Goal: Task Accomplishment & Management: Manage account settings

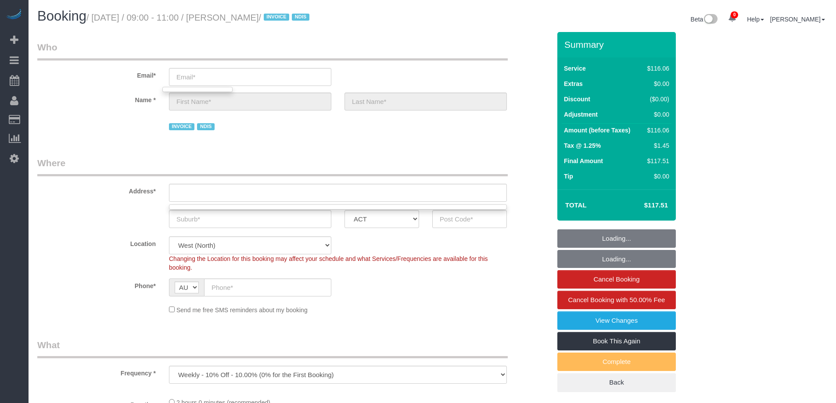
select select "number:29"
select select "number:14"
select select "number:19"
select select "number:25"
select select "number:35"
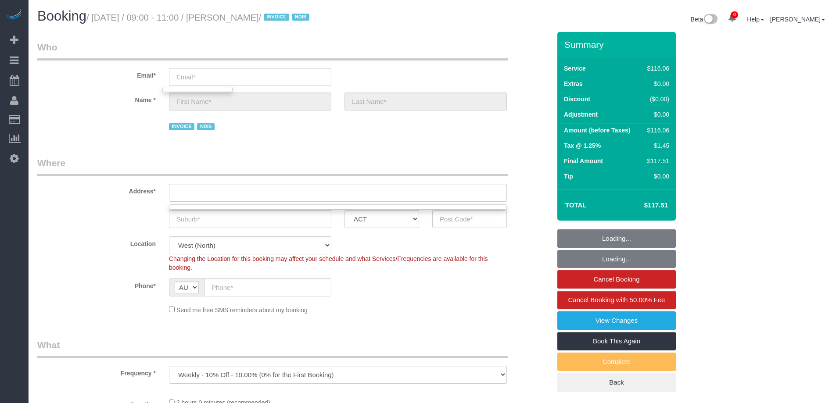
select select "number:11"
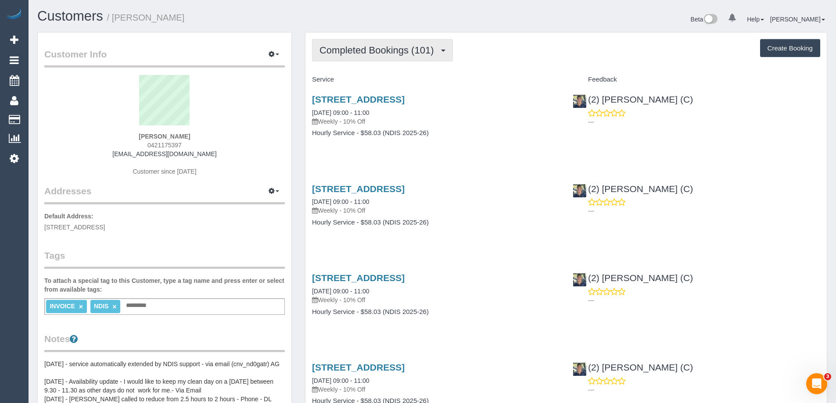
click at [382, 53] on span "Completed Bookings (101)" at bounding box center [379, 50] width 119 height 11
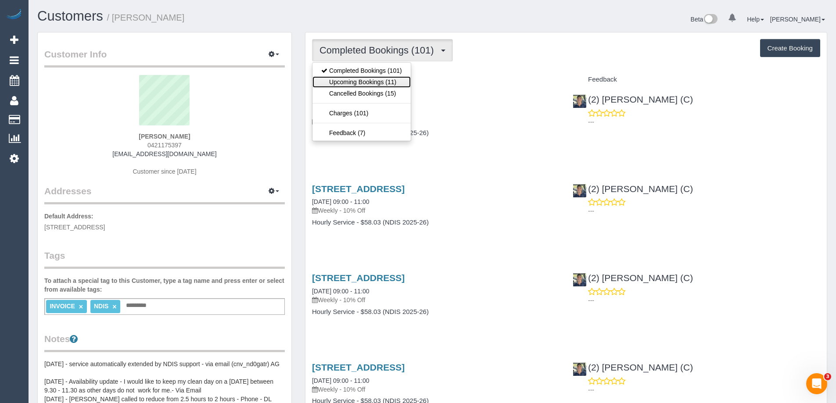
click at [382, 79] on link "Upcoming Bookings (11)" at bounding box center [362, 81] width 98 height 11
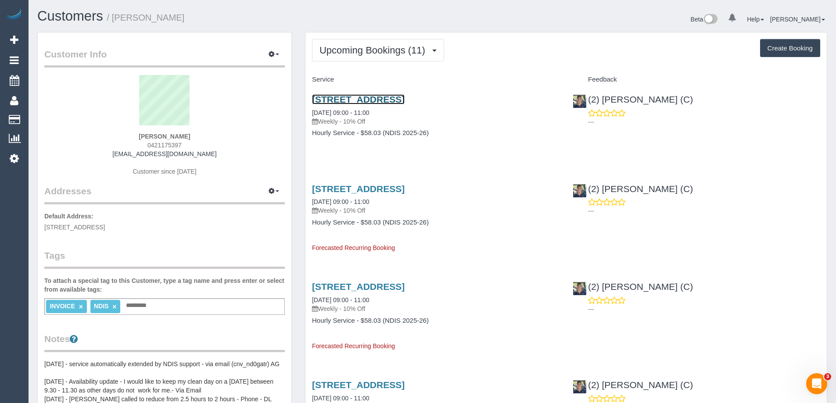
click at [371, 99] on link "6 Stables Place, Sydenham, VIC 3037" at bounding box center [358, 99] width 93 height 10
click at [16, 158] on icon at bounding box center [14, 158] width 9 height 11
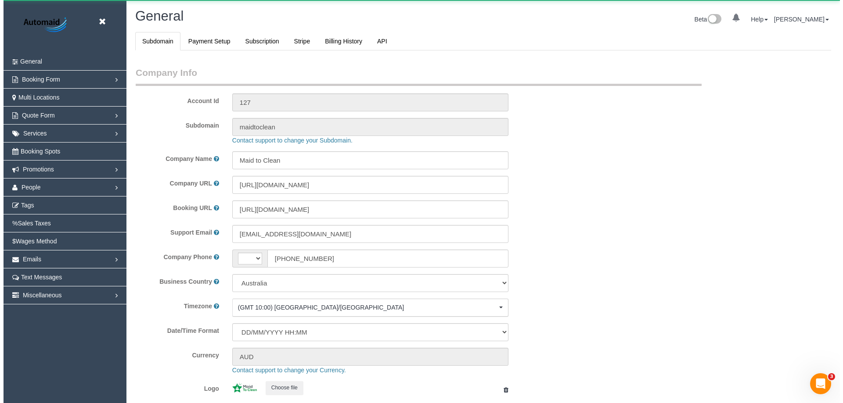
scroll to position [1989, 836]
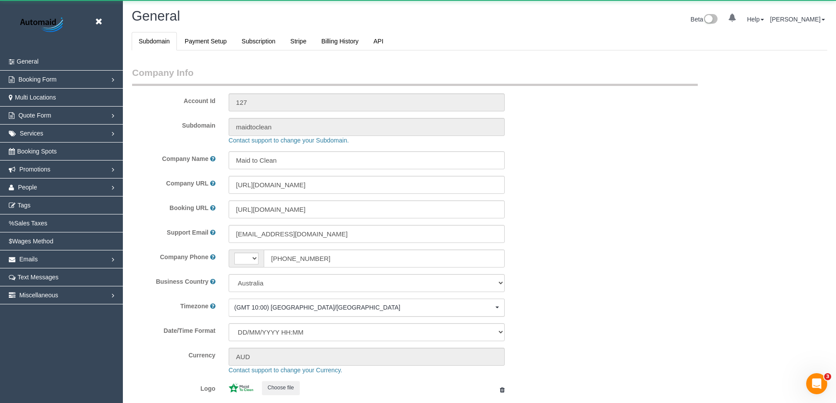
select select "string:AU"
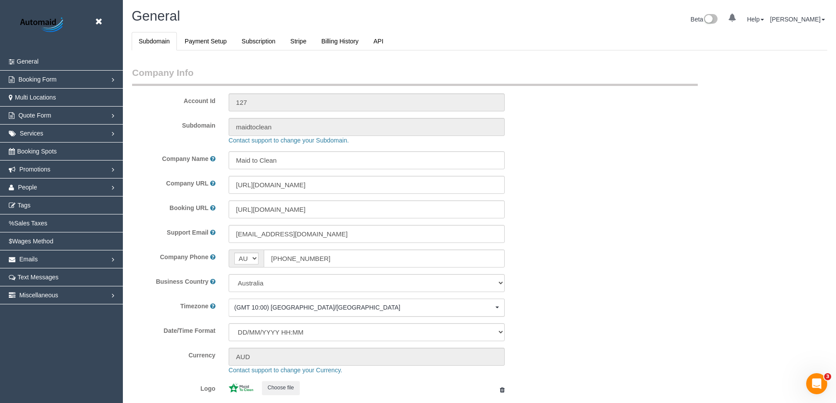
select select "1"
click at [23, 184] on span "People" at bounding box center [27, 187] width 19 height 7
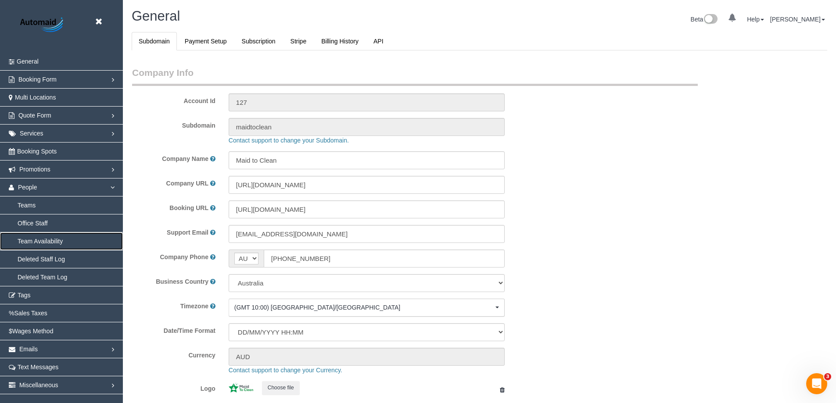
click at [51, 238] on link "Team Availability" at bounding box center [61, 242] width 123 height 18
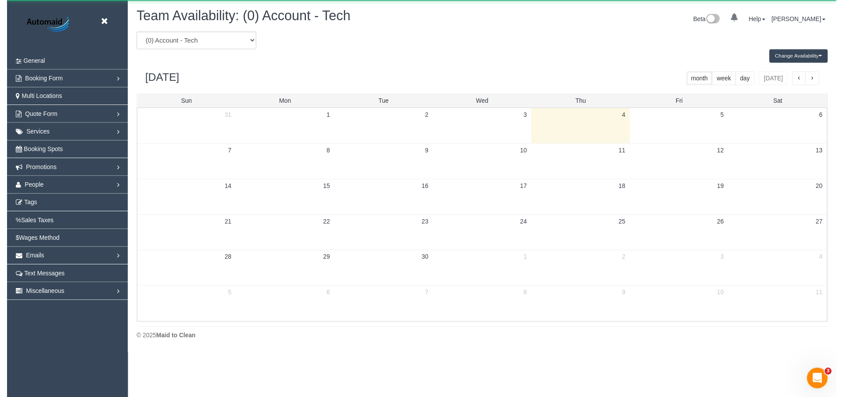
scroll to position [357, 843]
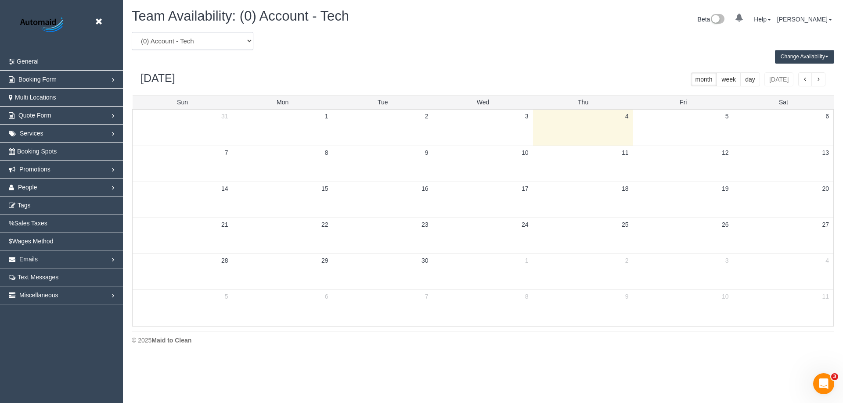
click at [202, 43] on select "(0) Account - Tech (0) Office (0) Raunak Test Account (1) Debbie Brodjanac (FT)…" at bounding box center [193, 41] width 122 height 18
select select "number:29256"
click at [132, 32] on select "(0) Account - Tech (0) Office (0) Raunak Test Account (1) Debbie Brodjanac (FT)…" at bounding box center [193, 41] width 122 height 18
click at [819, 58] on button "Change Availability" at bounding box center [804, 57] width 59 height 14
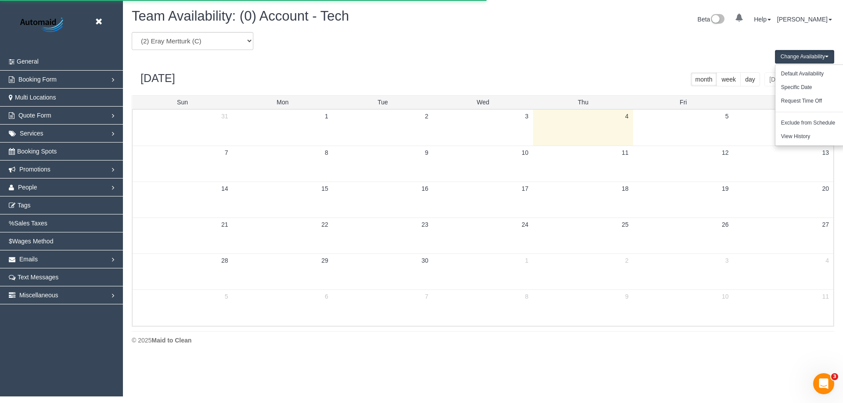
scroll to position [43546, 43060]
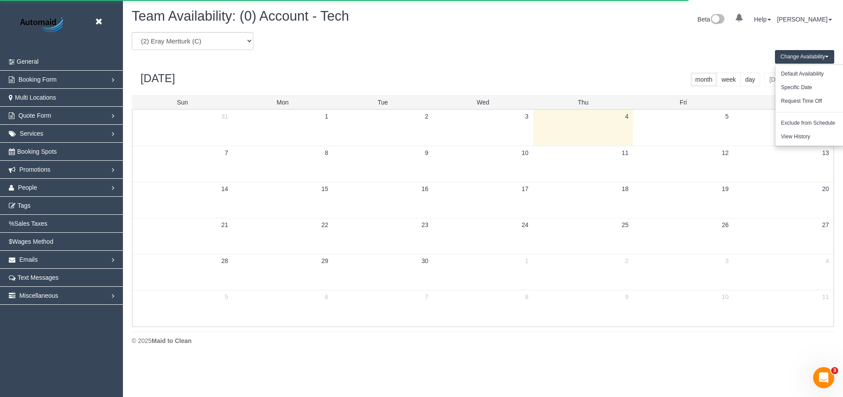
click at [713, 45] on div "(0) Account - Tech (0) Office (0) Raunak Test Account (1) Debbie Brodjanac (FT)…" at bounding box center [483, 41] width 716 height 18
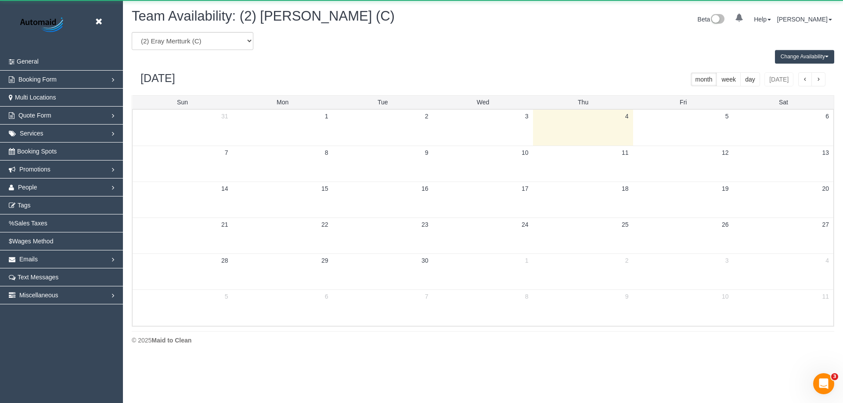
scroll to position [43546, 43060]
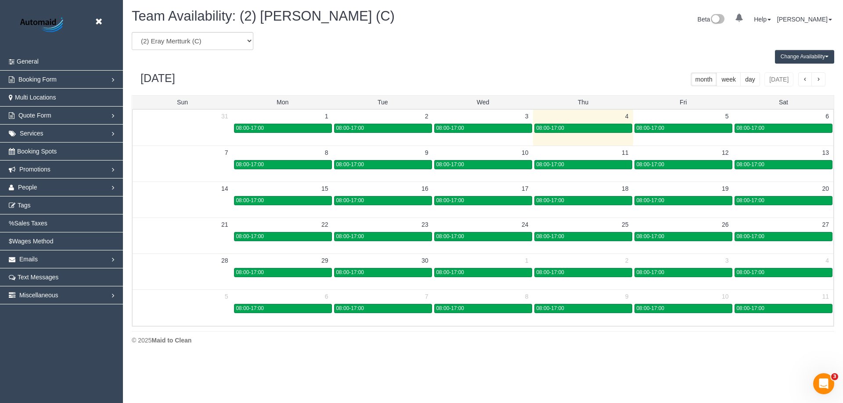
click at [500, 163] on div "08:00-17:00" at bounding box center [483, 165] width 94 height 7
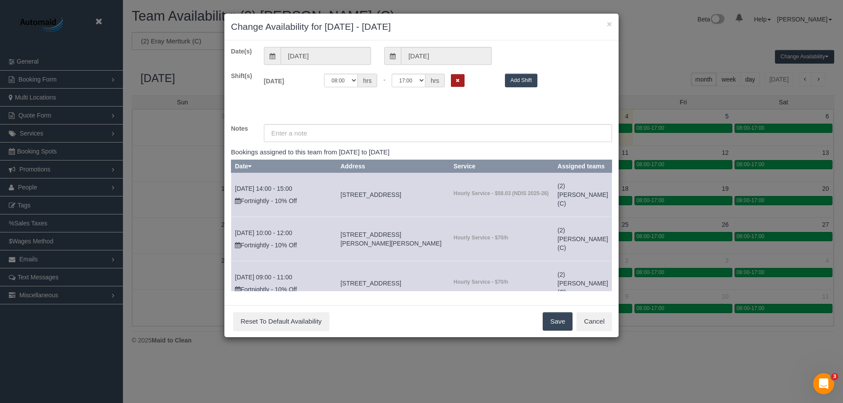
click at [460, 81] on button "Remove Shift" at bounding box center [458, 80] width 14 height 13
click at [554, 324] on button "Save" at bounding box center [558, 322] width 30 height 18
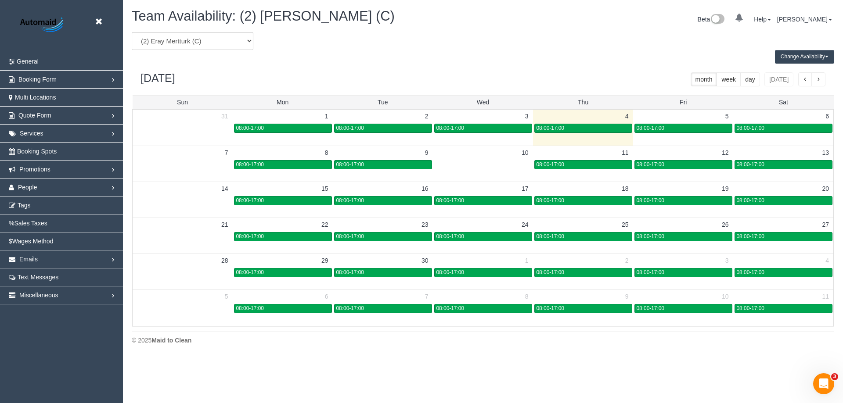
click at [495, 154] on td "10" at bounding box center [483, 153] width 100 height 14
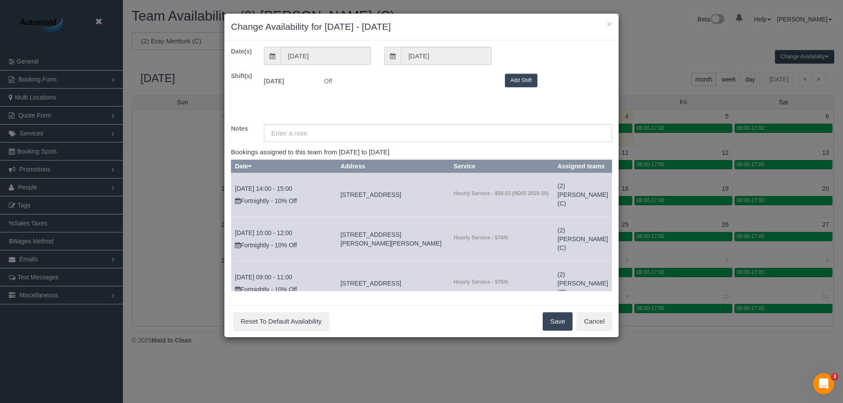
click at [520, 77] on button "Add Shift" at bounding box center [521, 81] width 33 height 14
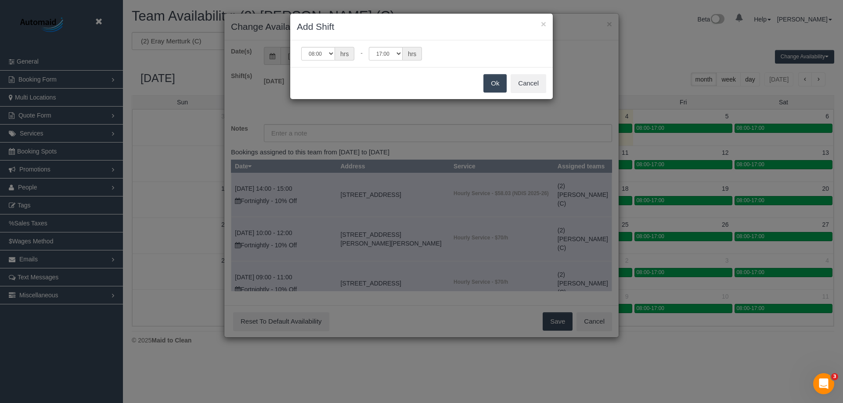
click at [494, 86] on button "Ok" at bounding box center [494, 83] width 23 height 18
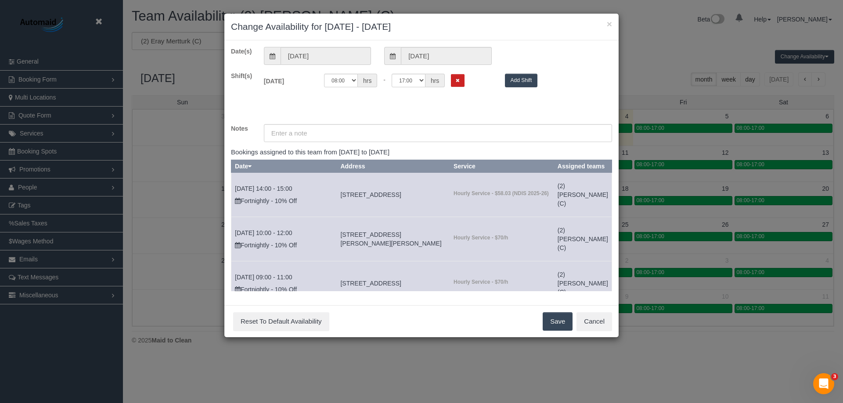
click at [553, 323] on button "Save" at bounding box center [558, 322] width 30 height 18
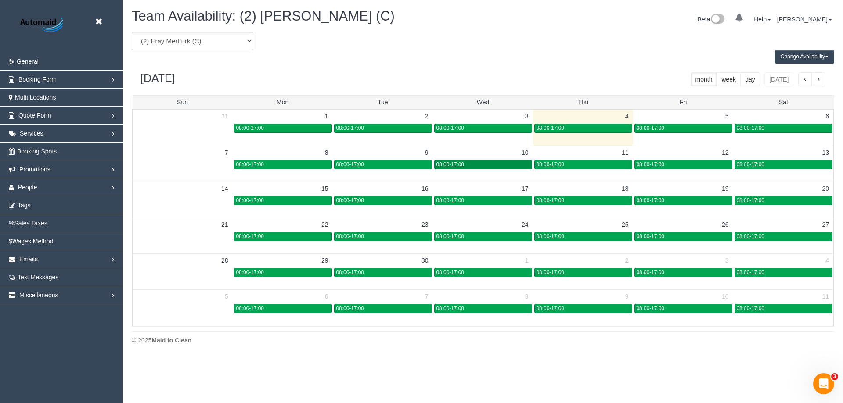
click at [489, 167] on div "08:00-17:00" at bounding box center [483, 165] width 94 height 7
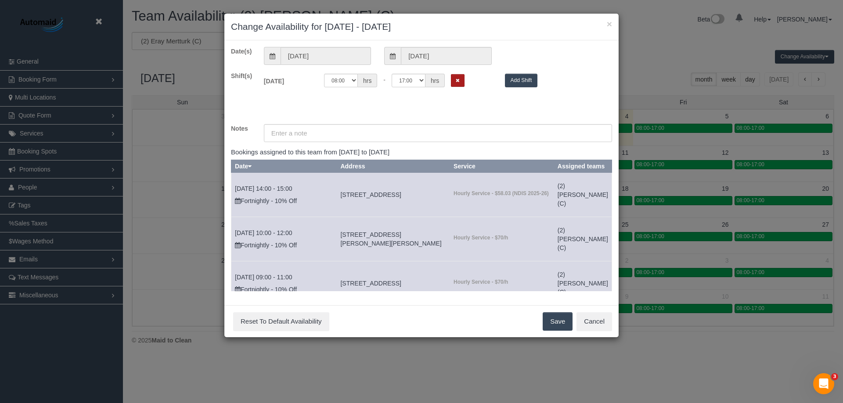
click at [458, 81] on icon "Remove Shift" at bounding box center [458, 80] width 4 height 5
click at [297, 319] on button "Reset To Default Availability" at bounding box center [281, 322] width 96 height 18
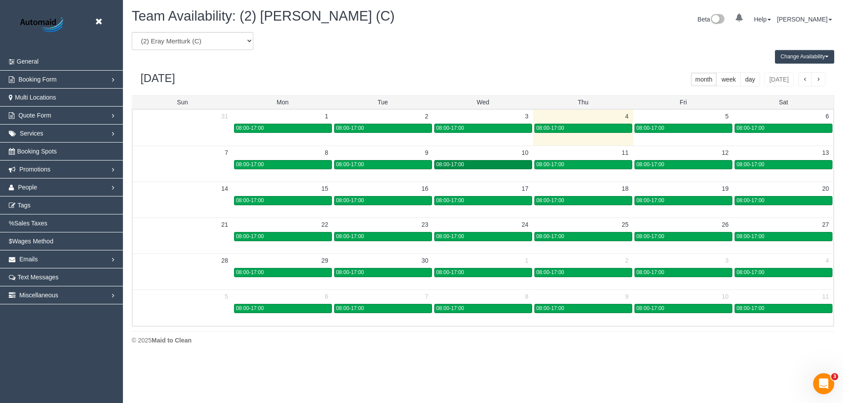
click at [455, 168] on div "08:00-17:00" at bounding box center [483, 165] width 94 height 7
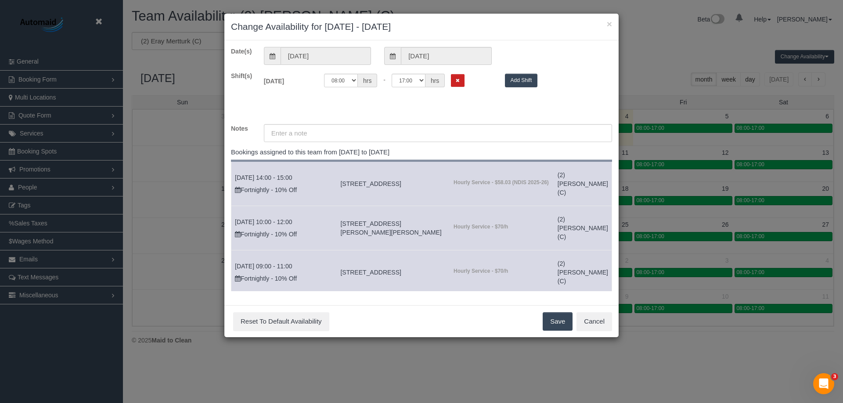
scroll to position [0, 0]
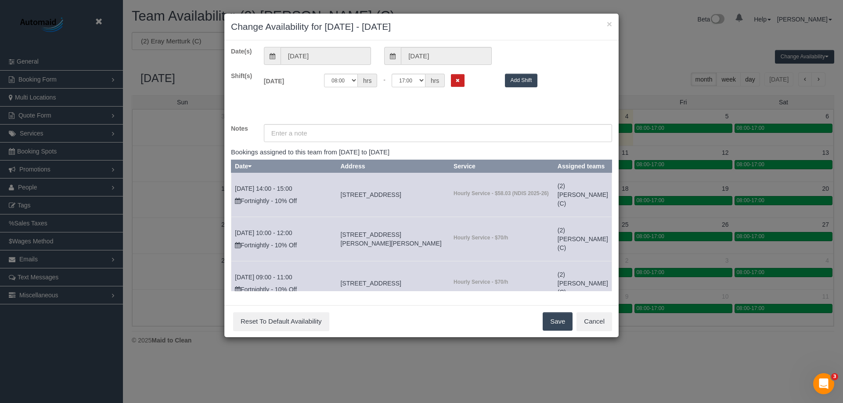
click at [390, 57] on icon at bounding box center [393, 56] width 6 height 6
click at [421, 108] on div "Shift(s) Wed 10/09/2025 Off 00:00 00:05 00:10 00:15 00:20 00:25 00:30 00:35 00:…" at bounding box center [421, 94] width 394 height 44
click at [398, 52] on span at bounding box center [392, 56] width 17 height 18
click at [414, 55] on input "10/09/2025" at bounding box center [446, 56] width 90 height 18
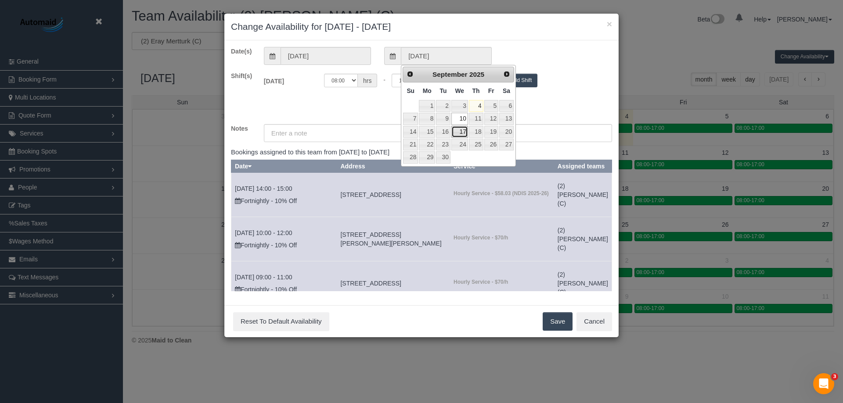
click at [454, 133] on link "17" at bounding box center [459, 132] width 17 height 12
type input "17/09/2025"
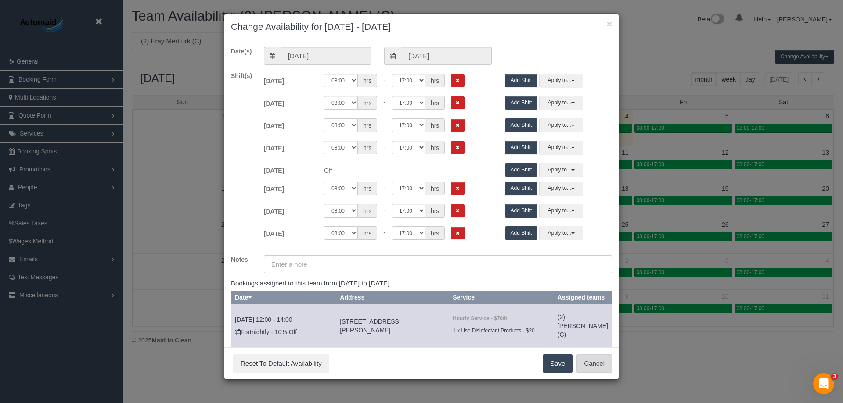
click at [594, 365] on button "Cancel" at bounding box center [594, 364] width 36 height 18
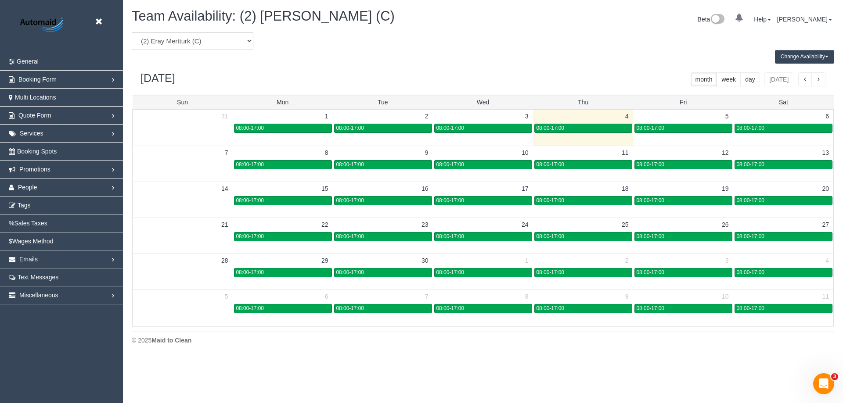
click at [786, 55] on button "Change Availability" at bounding box center [804, 57] width 59 height 14
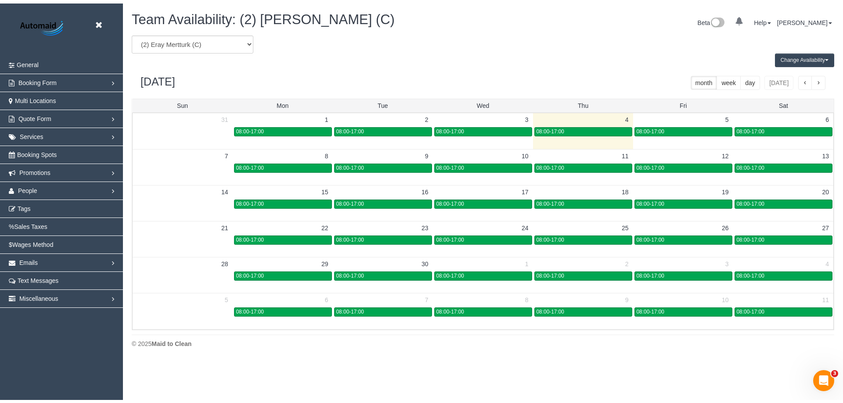
scroll to position [43546, 43060]
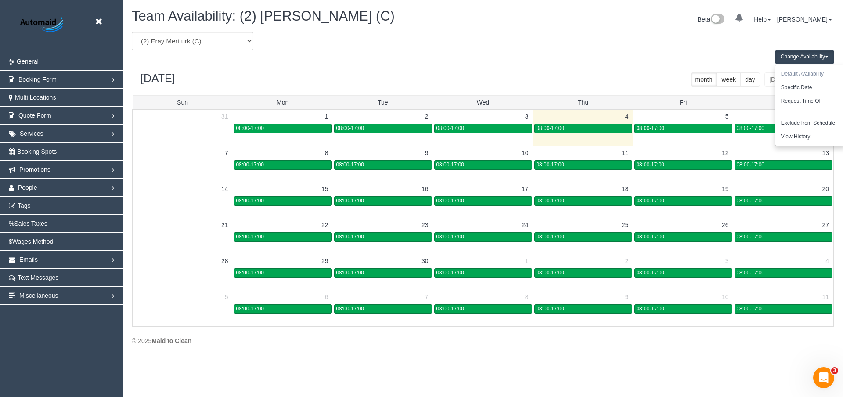
click at [793, 75] on button "Default Availability" at bounding box center [802, 74] width 54 height 14
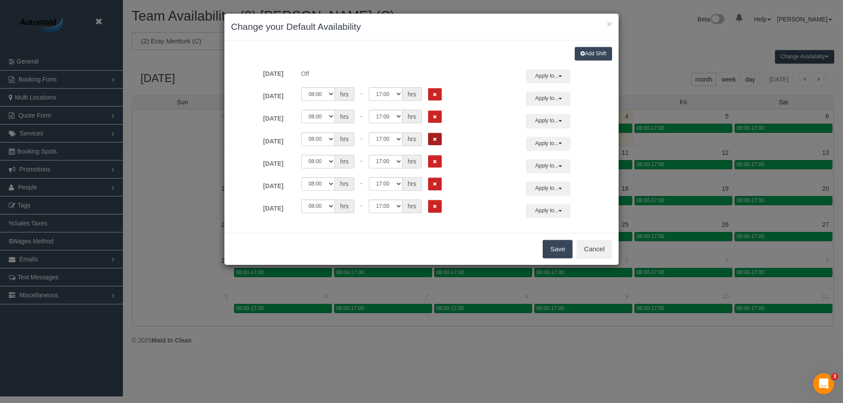
click at [436, 139] on icon "Remove Shift" at bounding box center [435, 139] width 4 height 5
click at [547, 143] on button "Apply to..." at bounding box center [548, 144] width 44 height 14
click at [461, 134] on form "Sunday Off Apply to... All Sunday Monday Tuesday Wednesday Thursday Friday Satu…" at bounding box center [421, 143] width 381 height 148
click at [562, 251] on button "Save" at bounding box center [558, 249] width 30 height 18
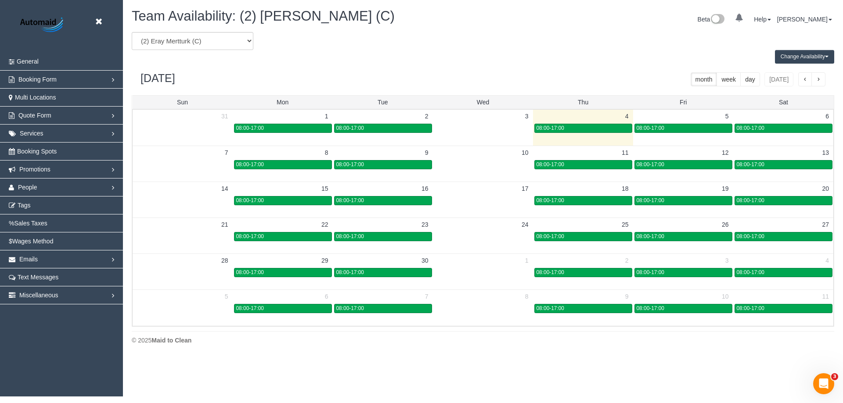
click at [795, 58] on button "Change Availability" at bounding box center [804, 57] width 59 height 14
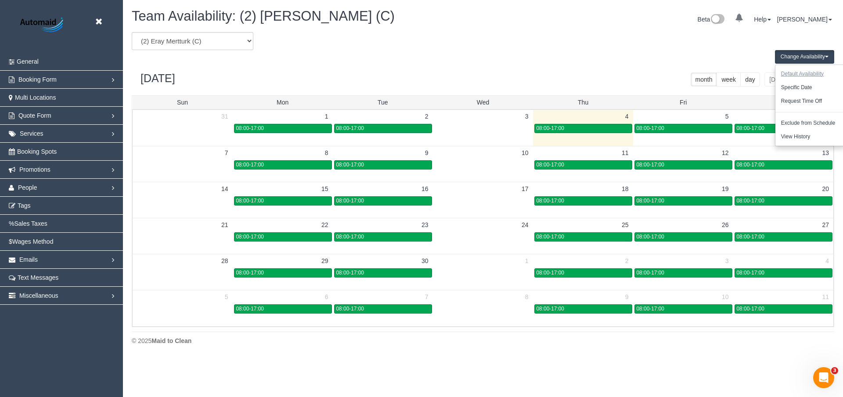
click at [800, 74] on button "Default Availability" at bounding box center [802, 74] width 54 height 14
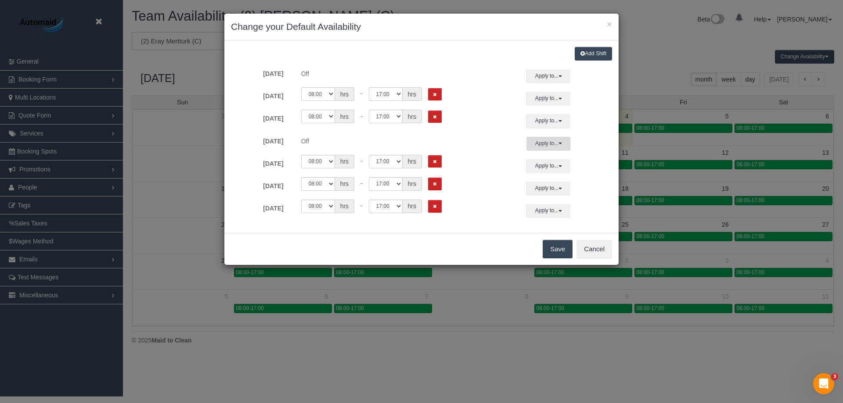
drag, startPoint x: 550, startPoint y: 144, endPoint x: 507, endPoint y: 140, distance: 43.2
click at [507, 140] on div "Wednesday Off Apply to... All Sunday Monday Tuesday Wednesday Thursday Friday S…" at bounding box center [421, 144] width 394 height 14
click at [589, 53] on button "Add Shift" at bounding box center [593, 54] width 37 height 14
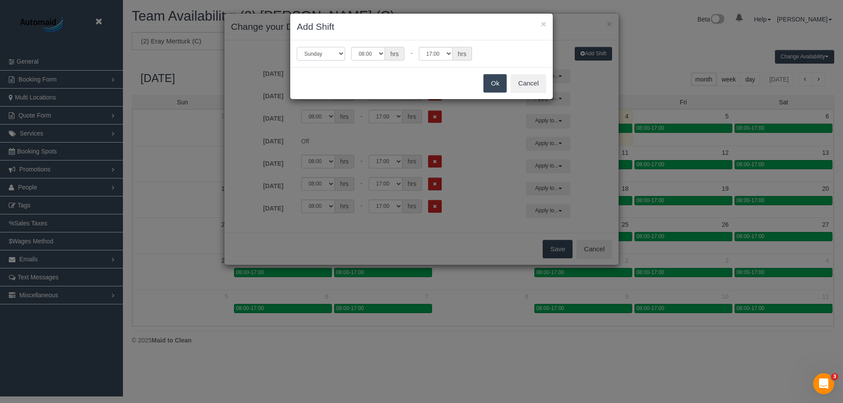
click at [344, 53] on select "Sunday Monday Tuesday Wednesday Thursday Friday Saturday" at bounding box center [321, 54] width 48 height 14
select select "number:3"
click at [297, 47] on select "Sunday Monday Tuesday Wednesday Thursday Friday Saturday" at bounding box center [321, 54] width 48 height 14
click at [501, 82] on button "Ok" at bounding box center [494, 83] width 23 height 18
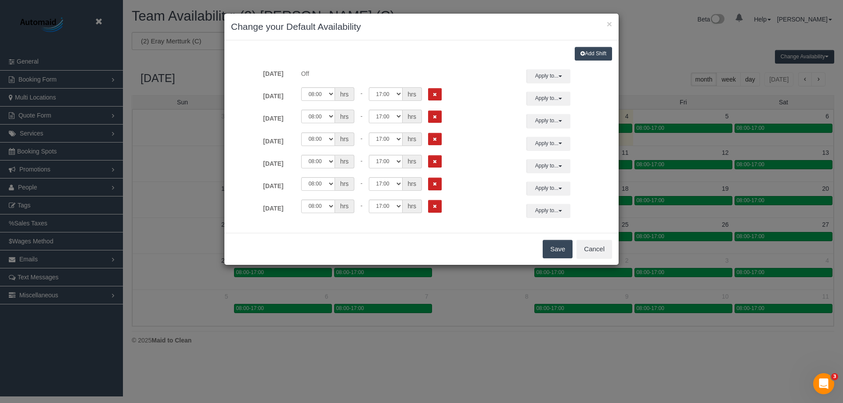
click at [555, 249] on button "Save" at bounding box center [558, 249] width 30 height 18
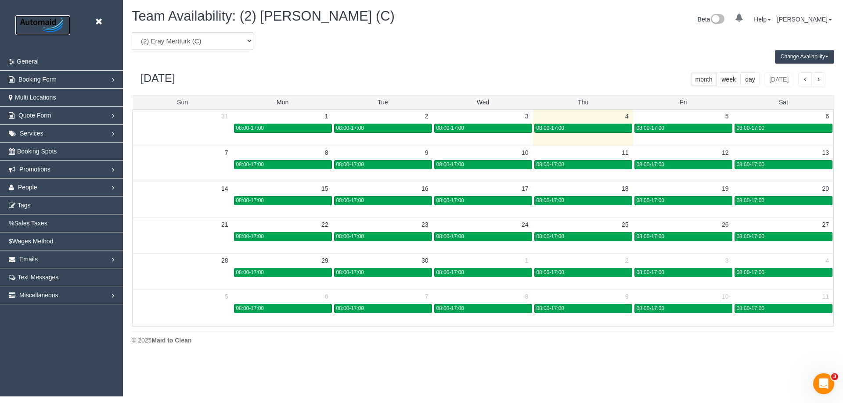
click at [36, 24] on img at bounding box center [42, 25] width 55 height 20
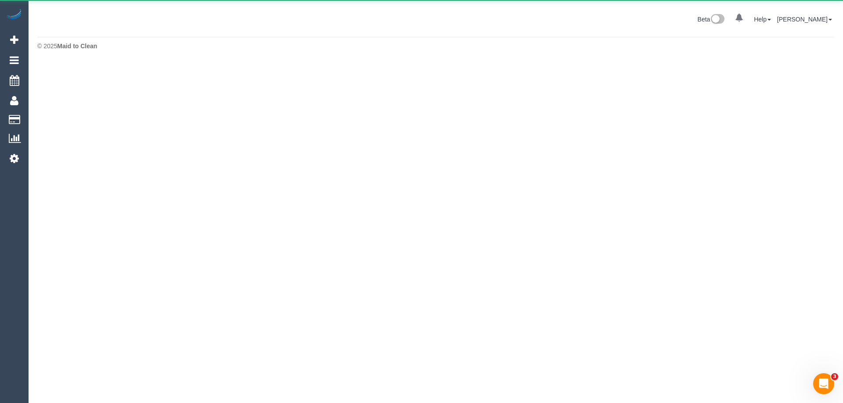
scroll to position [43840, 43060]
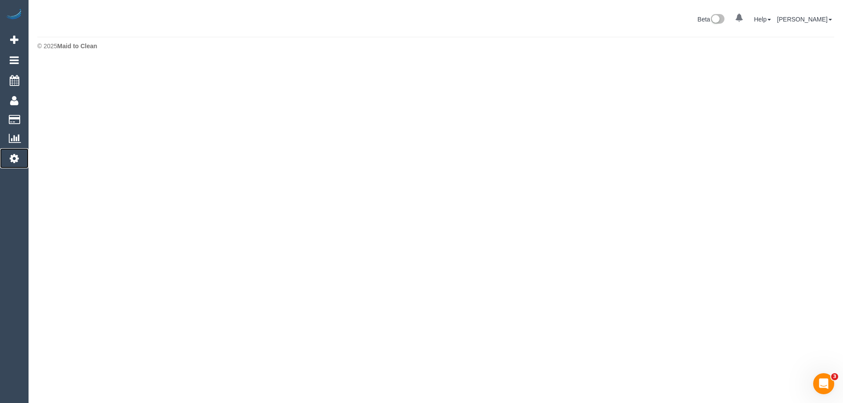
click at [12, 158] on icon at bounding box center [14, 158] width 9 height 11
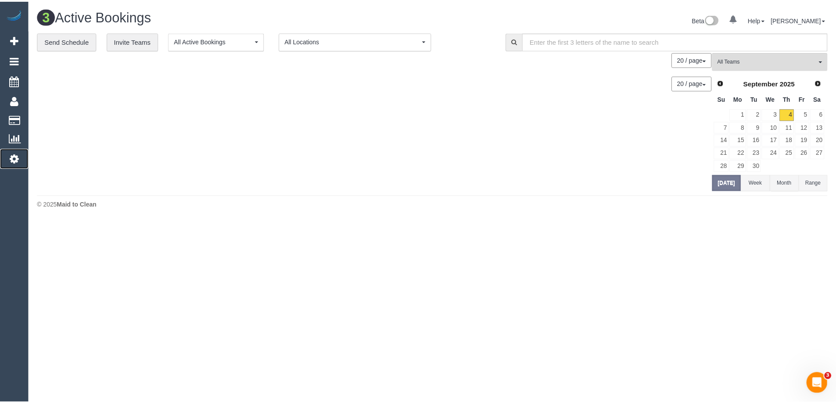
scroll to position [274, 843]
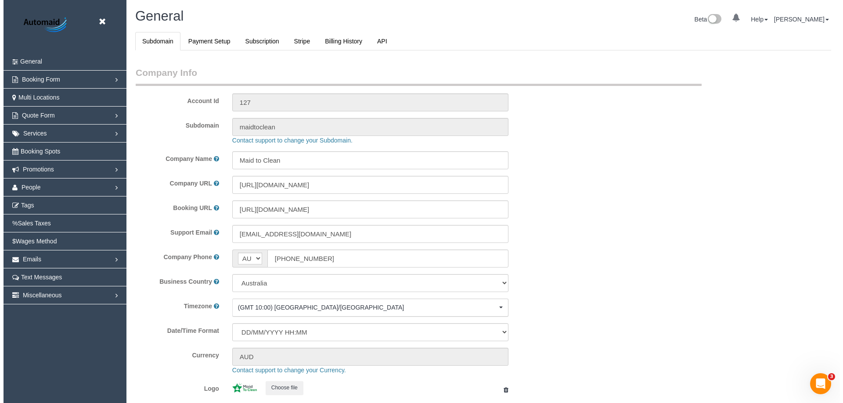
scroll to position [1989, 836]
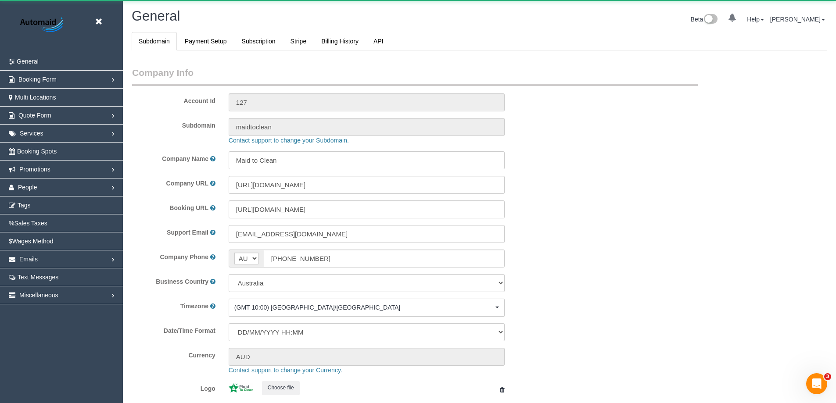
select select "1"
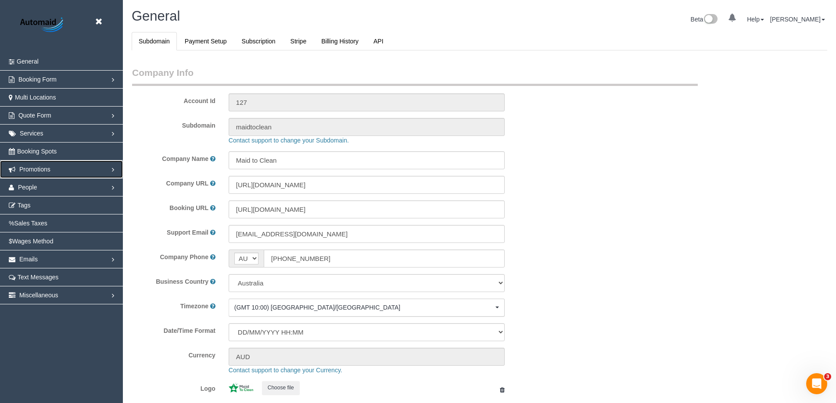
click at [38, 171] on span "Promotions" at bounding box center [34, 169] width 31 height 7
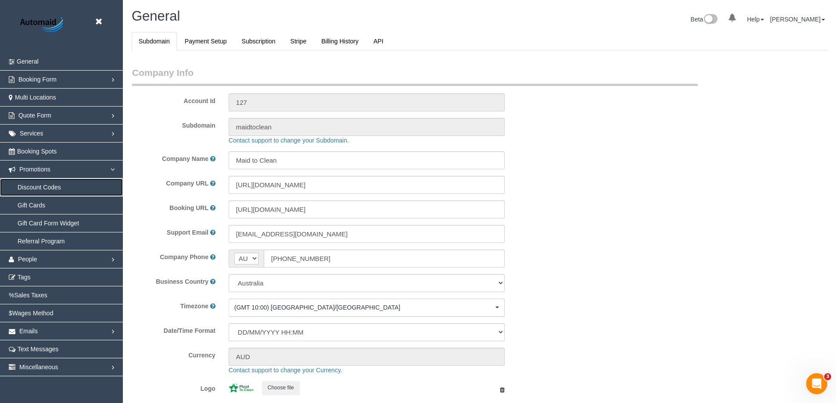
click at [39, 188] on link "Discount Codes" at bounding box center [61, 188] width 123 height 18
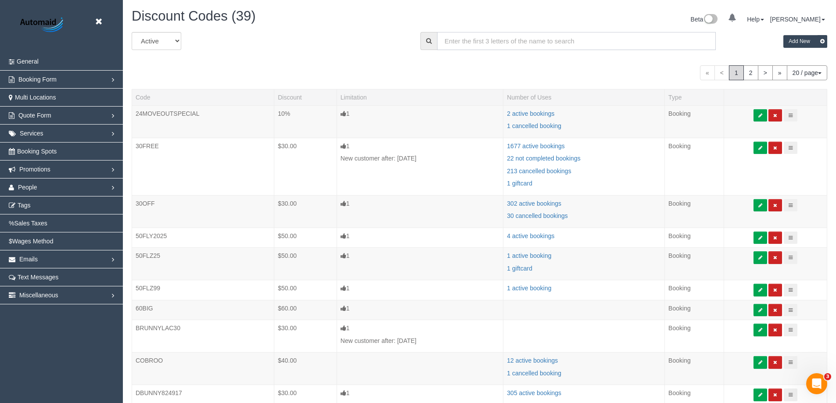
click at [499, 44] on input "text" at bounding box center [576, 41] width 279 height 18
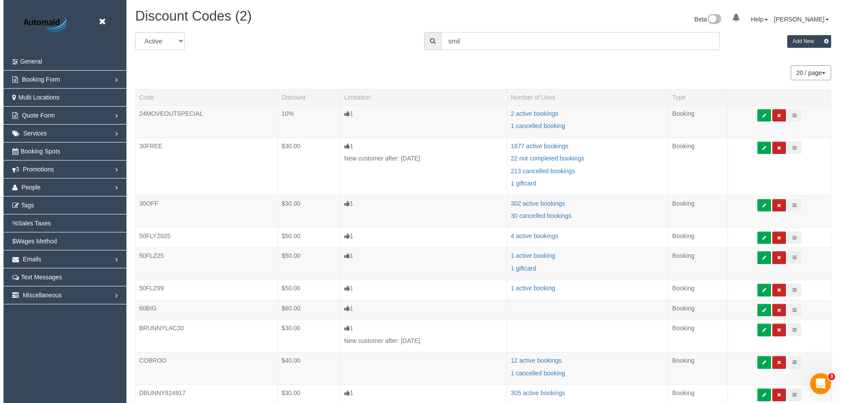
scroll to position [43657, 43060]
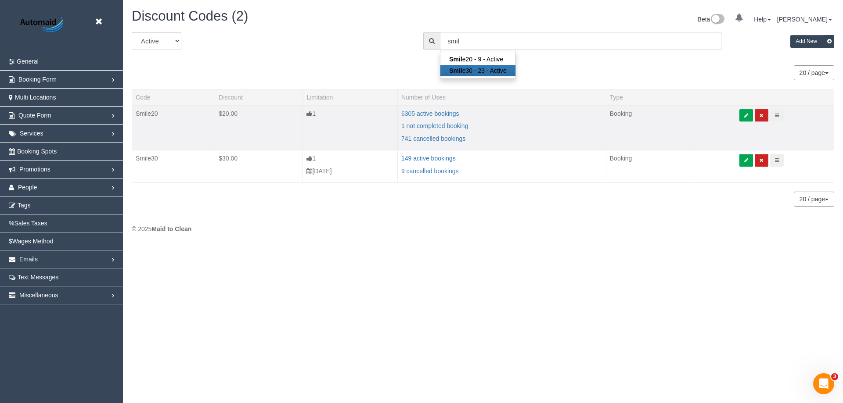
type input "smil"
click at [175, 130] on td "Smile20" at bounding box center [173, 127] width 83 height 45
click at [779, 117] on icon at bounding box center [777, 115] width 4 height 5
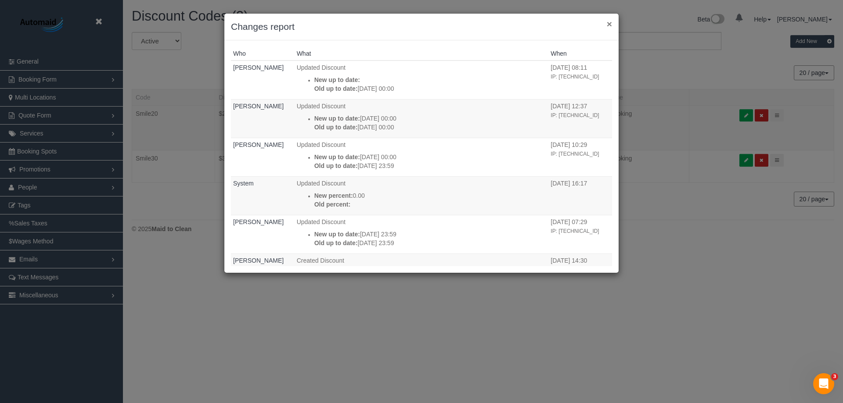
click at [608, 26] on button "×" at bounding box center [609, 23] width 5 height 9
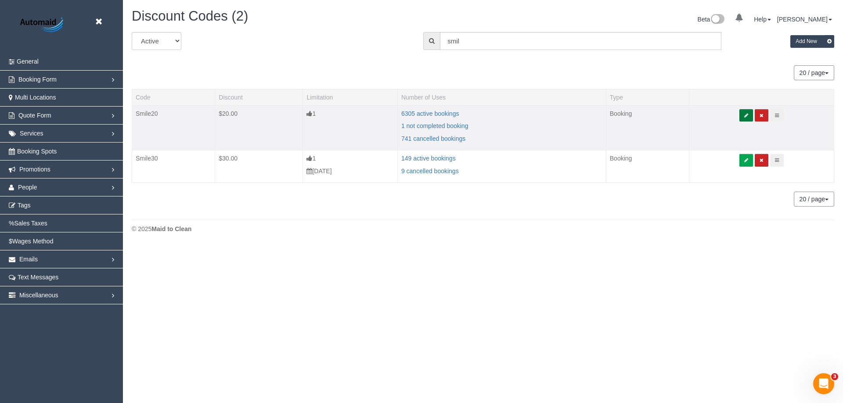
click at [748, 117] on icon at bounding box center [746, 115] width 4 height 5
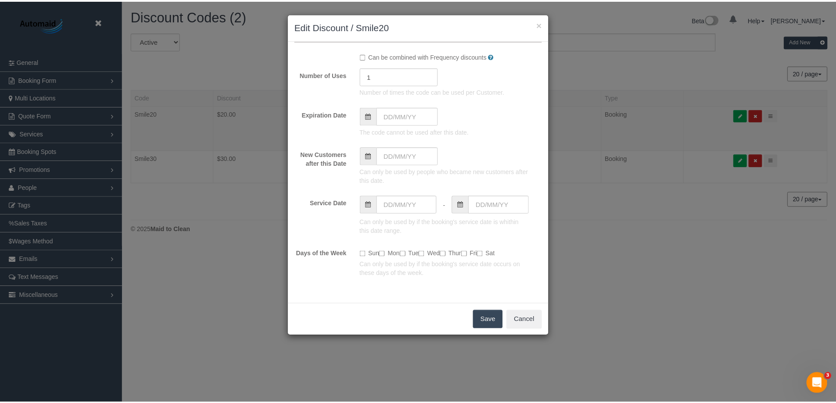
scroll to position [126, 0]
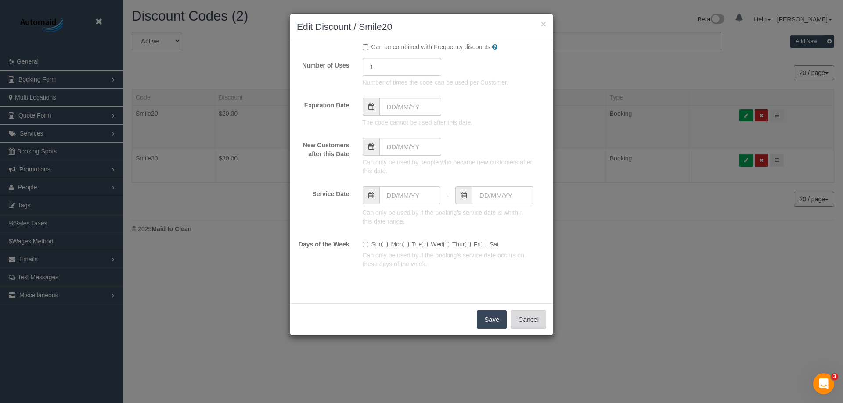
click at [527, 323] on button "Cancel" at bounding box center [529, 320] width 36 height 18
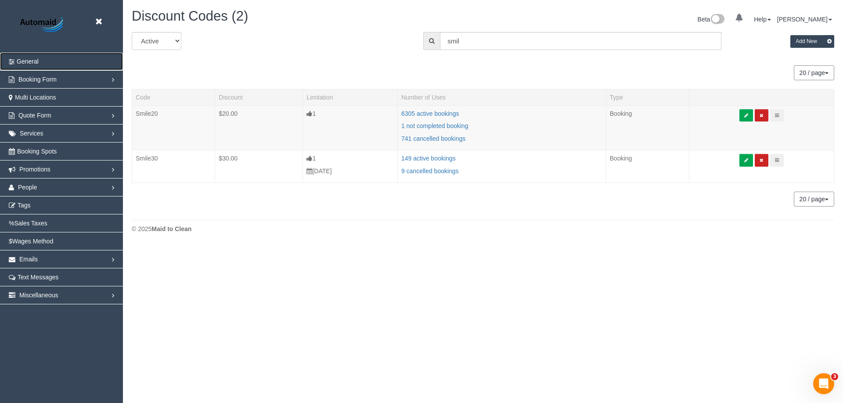
click at [36, 58] on span "General" at bounding box center [28, 61] width 22 height 7
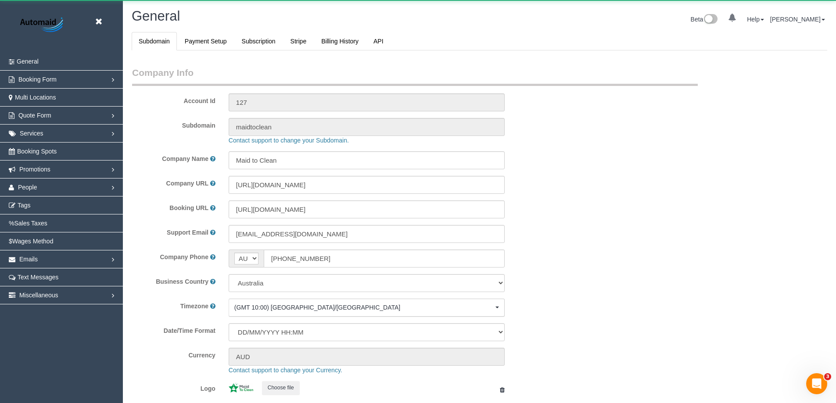
scroll to position [41914, 43067]
select select "1"
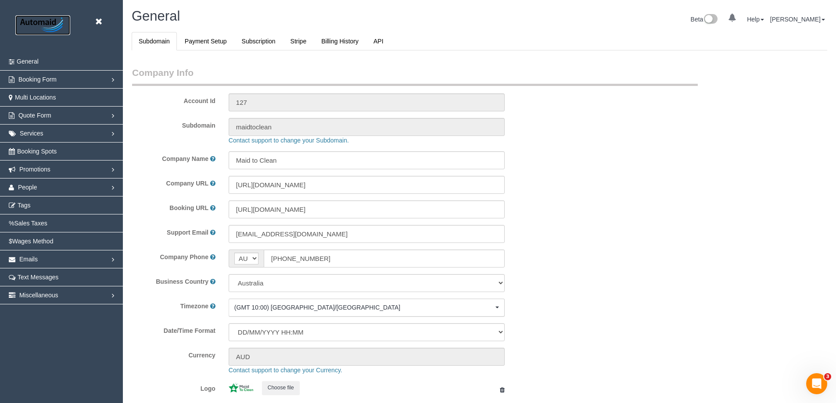
click at [34, 23] on img at bounding box center [42, 25] width 55 height 20
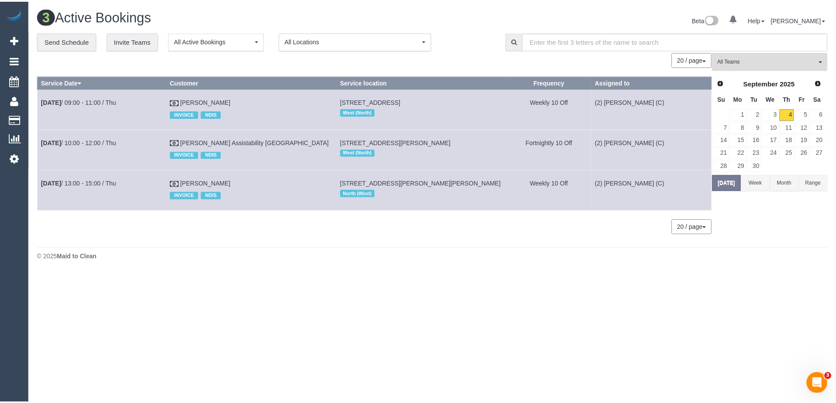
scroll to position [274, 843]
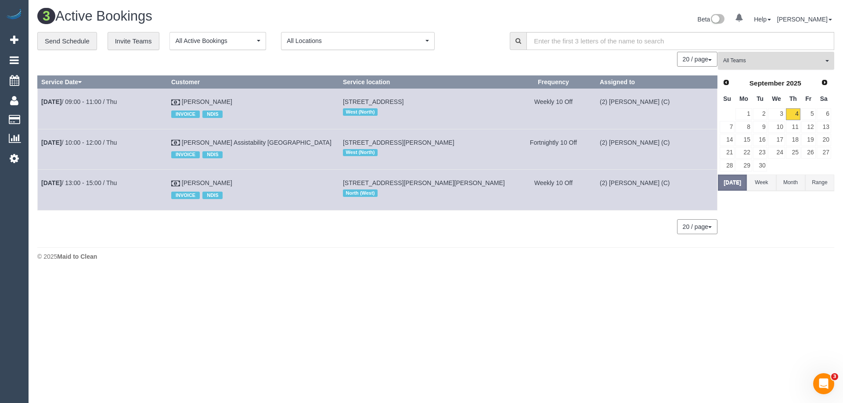
click at [756, 60] on span "All Teams" at bounding box center [773, 60] width 100 height 7
click at [748, 75] on link "Remove Team Filters" at bounding box center [775, 74] width 115 height 11
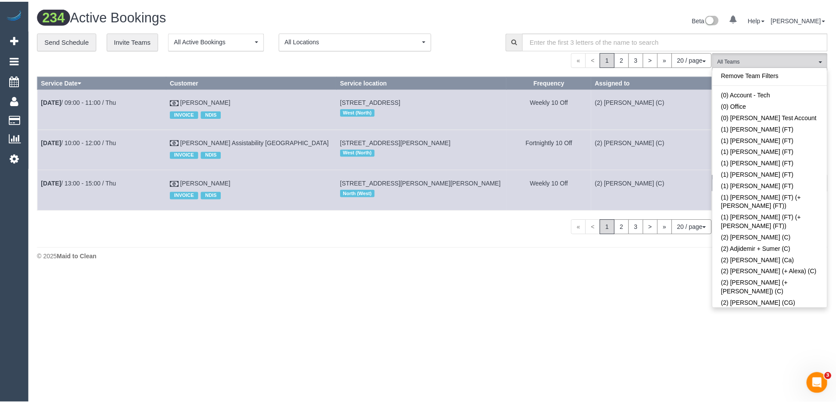
scroll to position [933, 836]
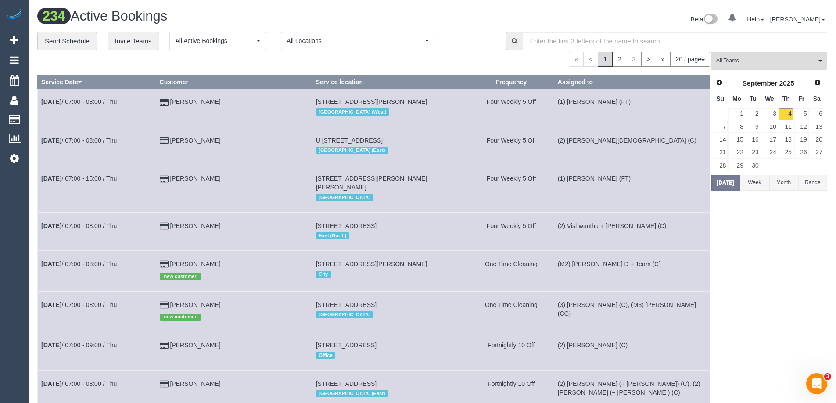
click at [751, 182] on button "Week" at bounding box center [754, 183] width 29 height 16
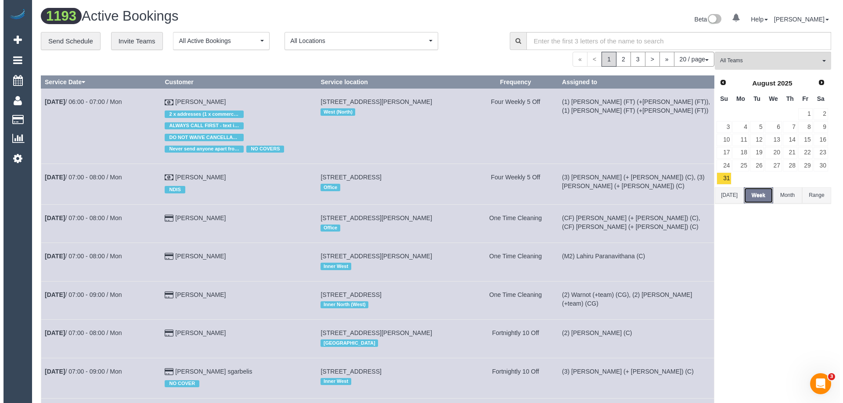
scroll to position [998, 836]
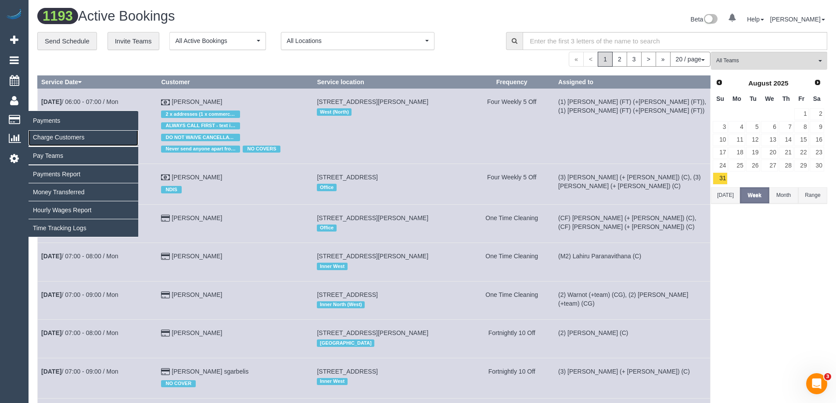
click at [54, 137] on link "Charge Customers" at bounding box center [84, 138] width 110 height 18
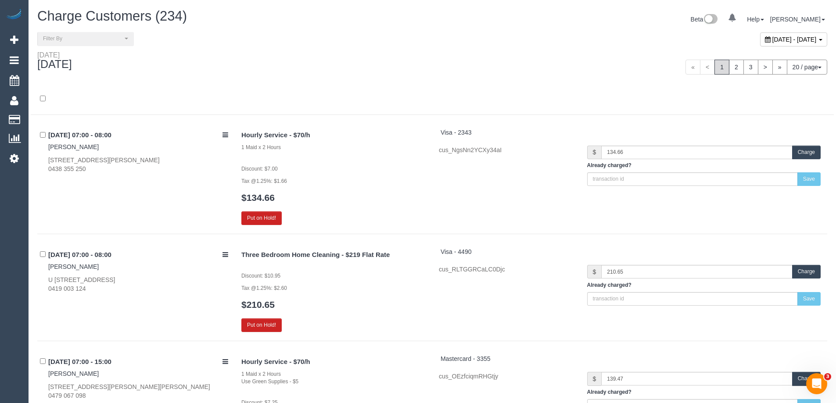
scroll to position [2463, 836]
click at [96, 41] on span "Filter By" at bounding box center [82, 38] width 79 height 7
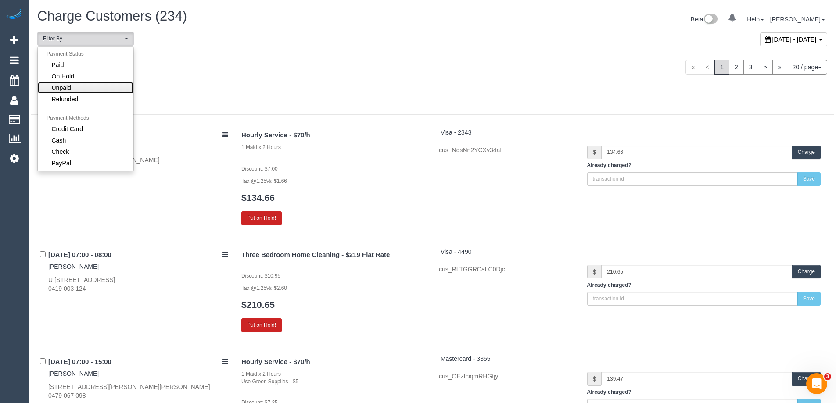
click at [67, 87] on span "Unpaid" at bounding box center [61, 87] width 19 height 9
select select "******"
click at [765, 41] on icon at bounding box center [768, 39] width 6 height 6
type input "**********"
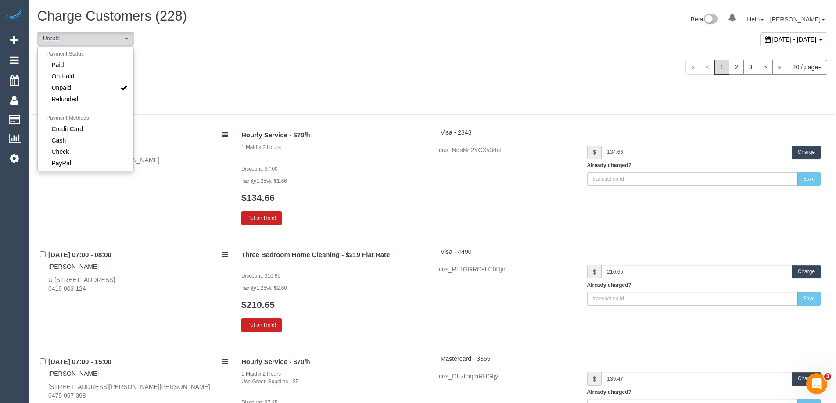
type input "**********"
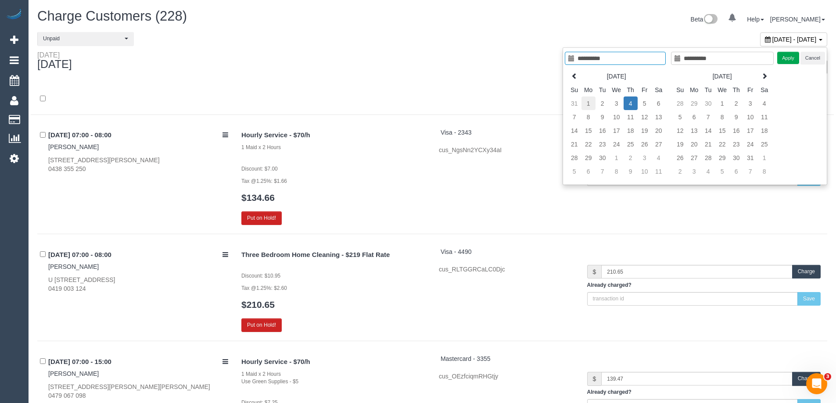
type input "**********"
click at [587, 105] on td "1" at bounding box center [589, 104] width 14 height 14
type input "**********"
click at [588, 104] on td "1" at bounding box center [589, 104] width 14 height 14
type input "**********"
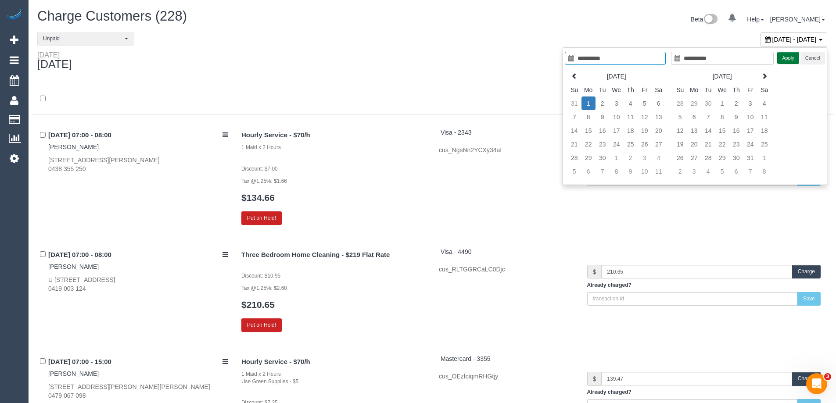
click at [784, 58] on button "Apply" at bounding box center [789, 58] width 22 height 13
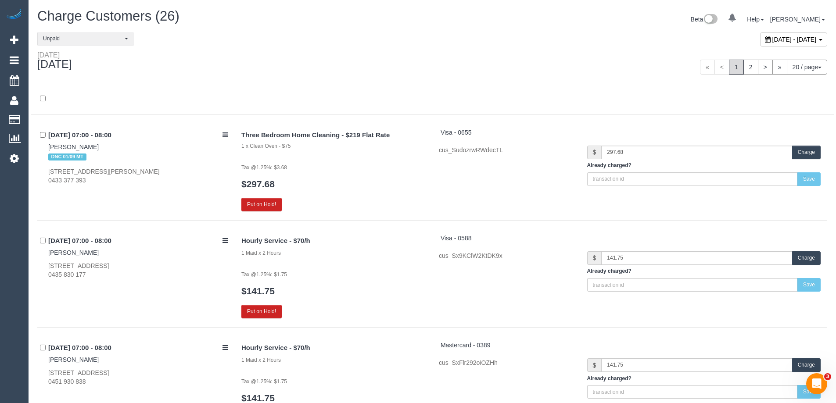
scroll to position [41443, 43067]
click at [14, 15] on img at bounding box center [14, 15] width 18 height 12
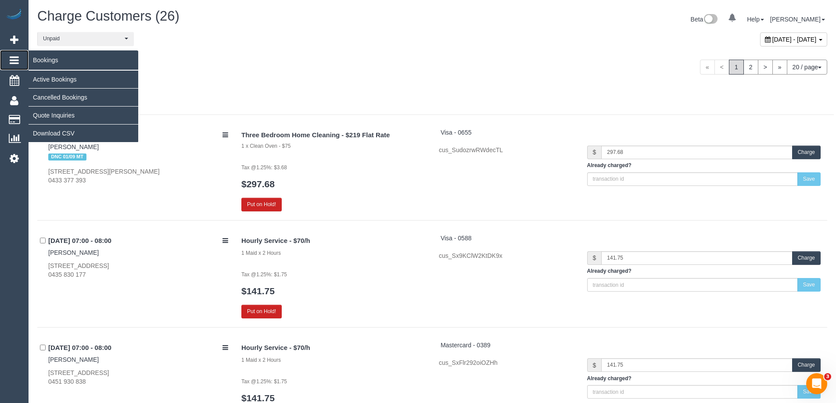
click at [55, 61] on span "Bookings" at bounding box center [84, 60] width 110 height 20
click at [53, 76] on link "Active Bookings" at bounding box center [84, 80] width 110 height 18
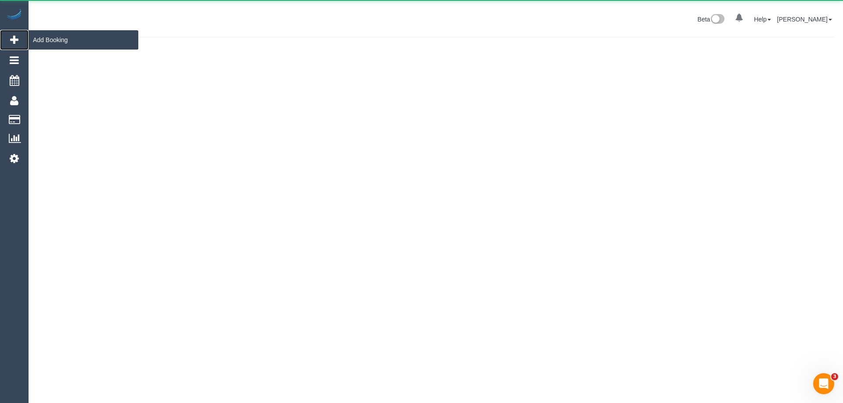
click at [14, 35] on icon at bounding box center [14, 40] width 8 height 11
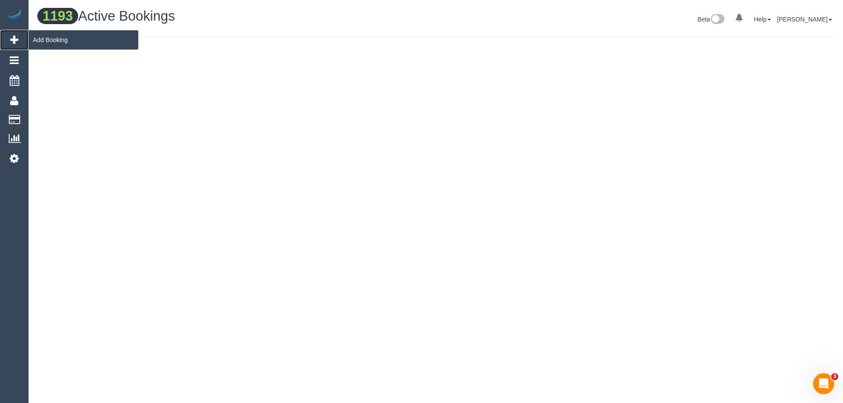
click at [52, 40] on span "Add Booking" at bounding box center [84, 40] width 110 height 20
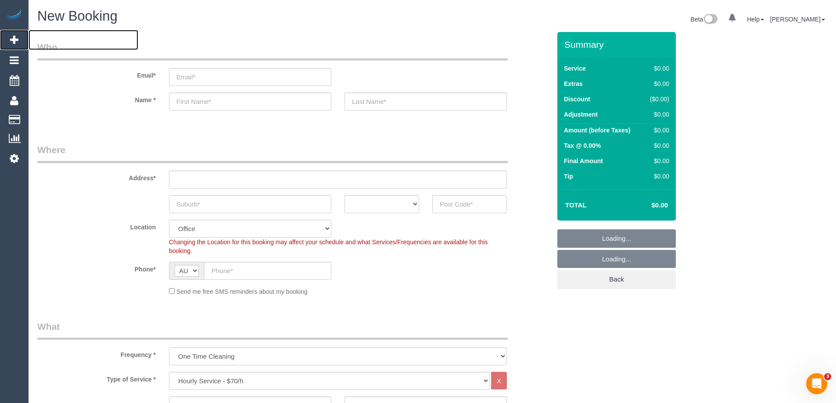
select select "object:11503"
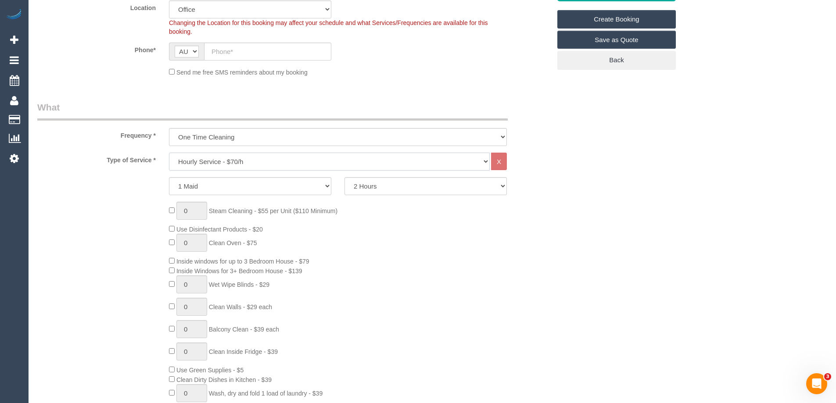
click at [301, 165] on select "Hourly Service - $70/h Hourly Service - $65/h Hourly Service - $60/h Hourly Ser…" at bounding box center [329, 162] width 321 height 18
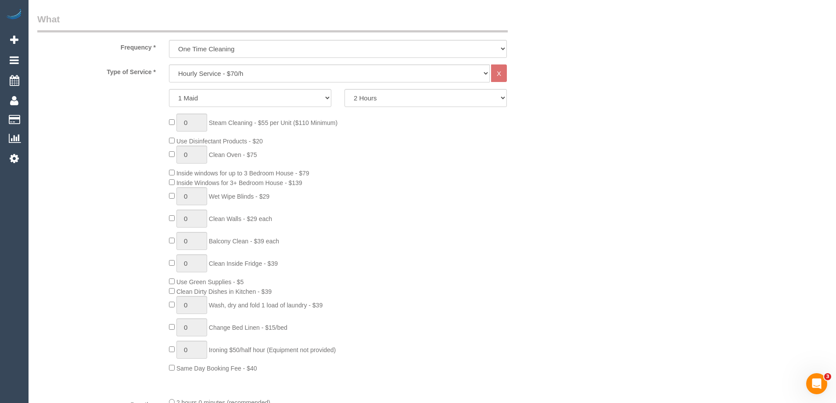
scroll to position [307, 0]
click at [252, 74] on select "Hourly Service - $70/h Hourly Service - $65/h Hourly Service - $60/h Hourly Ser…" at bounding box center [329, 74] width 321 height 18
select select "211"
click at [169, 65] on select "Hourly Service - $70/h Hourly Service - $65/h Hourly Service - $60/h Hourly Ser…" at bounding box center [329, 74] width 321 height 18
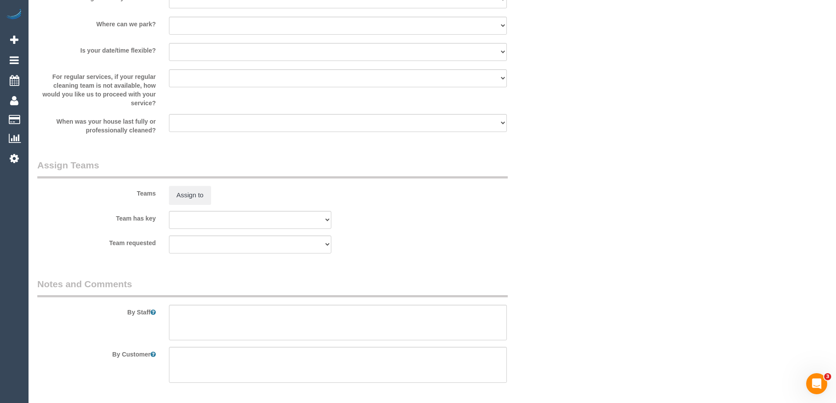
scroll to position [1264, 0]
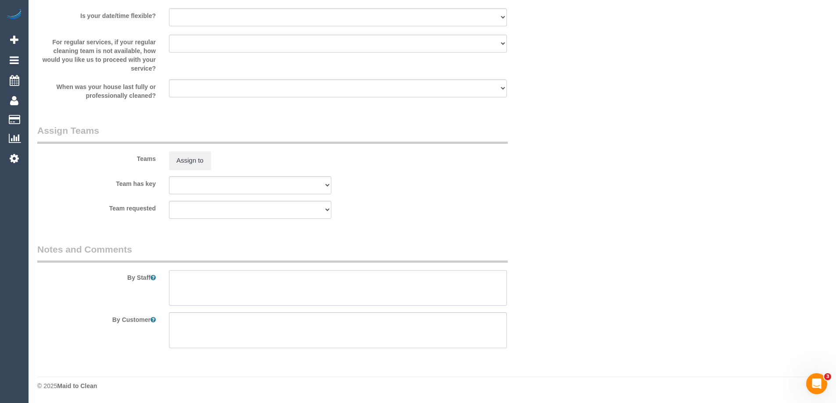
click at [248, 277] on textarea at bounding box center [338, 288] width 338 height 36
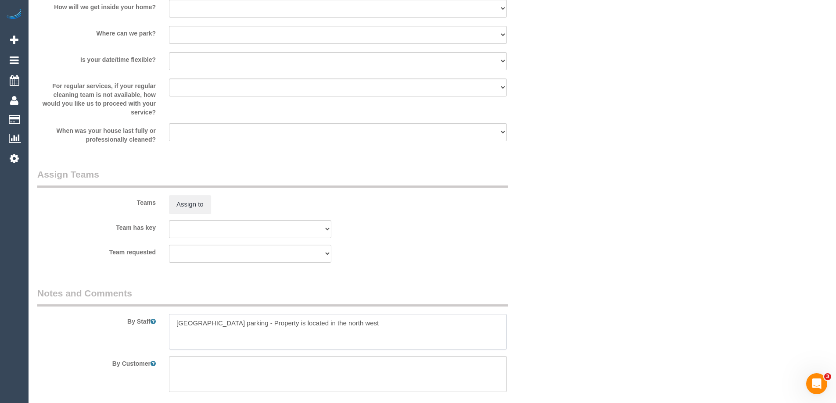
scroll to position [1176, 0]
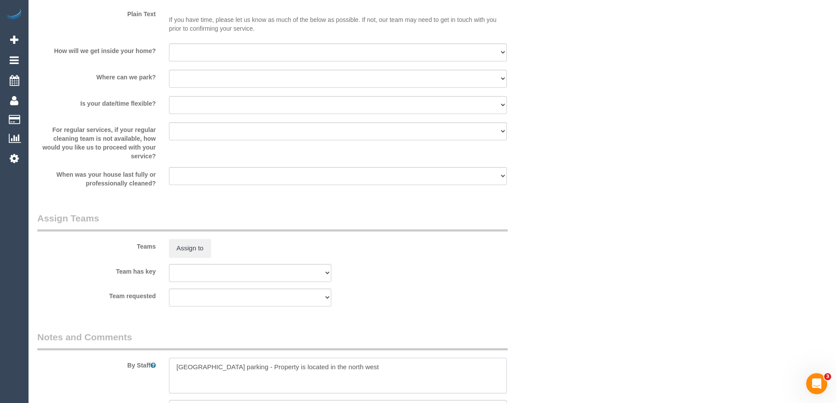
type textarea "Paid street parking - Property is located in the north west"
click at [211, 77] on select "I will provide parking on-site Free street parking Paid street parking (cost wi…" at bounding box center [338, 79] width 338 height 18
select select "number:20"
click at [169, 70] on select "I will provide parking on-site Free street parking Paid street parking (cost wi…" at bounding box center [338, 79] width 338 height 18
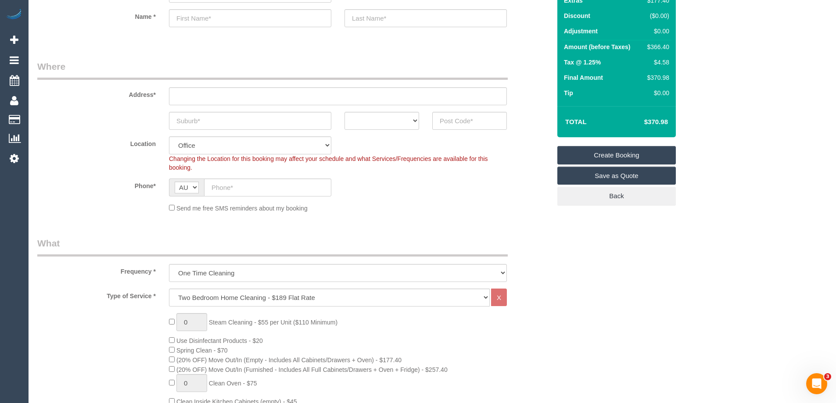
scroll to position [79, 0]
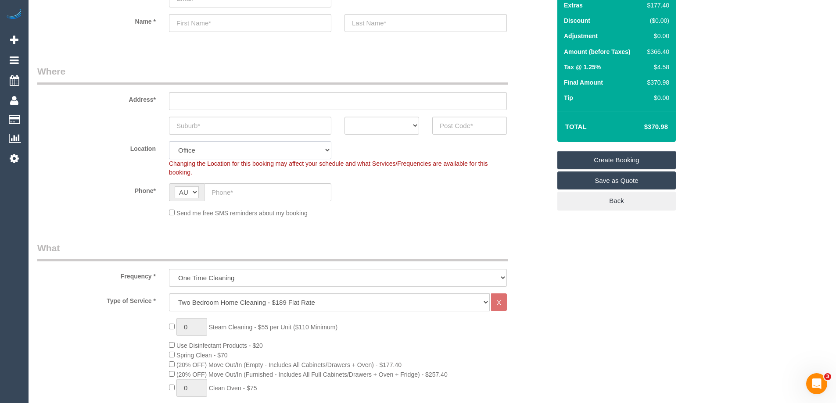
click at [213, 152] on select "Office City East (North) East (South) Inner East Inner North (East) Inner North…" at bounding box center [250, 150] width 162 height 18
click at [353, 214] on div "Send me free SMS reminders about my booking" at bounding box center [337, 213] width 351 height 10
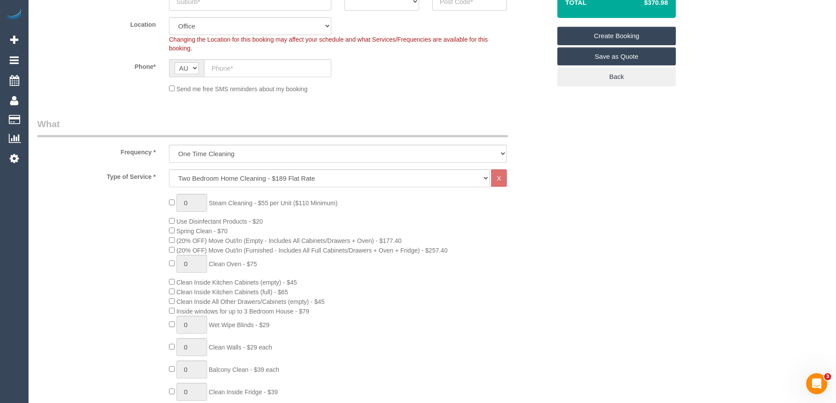
scroll to position [122, 0]
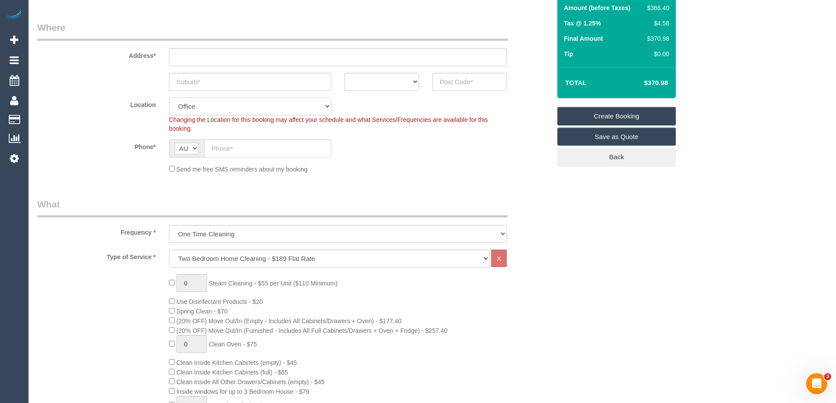
click at [223, 102] on select "Office City East (North) East (South) Inner East Inner North (East) Inner North…" at bounding box center [250, 106] width 162 height 18
select select "61"
click at [169, 97] on select "Office City East (North) East (South) Inner East Inner North (East) Inner North…" at bounding box center [250, 106] width 162 height 18
select select "object:12861"
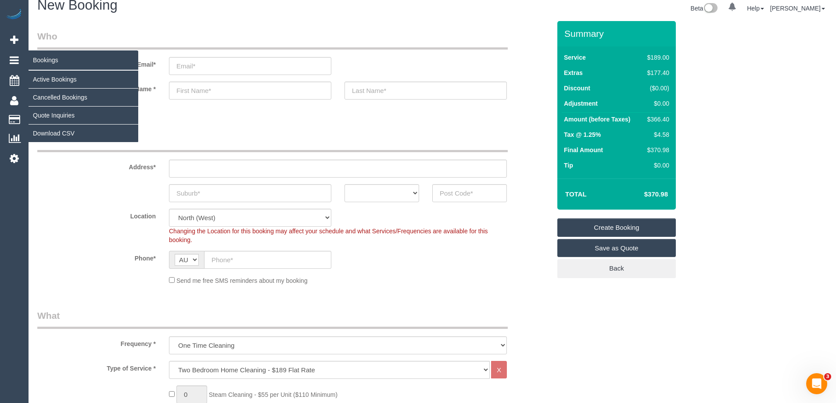
scroll to position [0, 0]
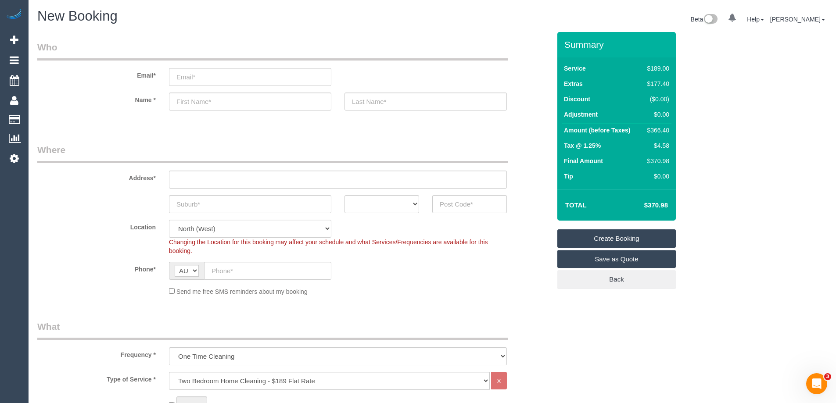
click at [18, 18] on img at bounding box center [14, 15] width 18 height 12
click at [16, 12] on img at bounding box center [14, 15] width 18 height 12
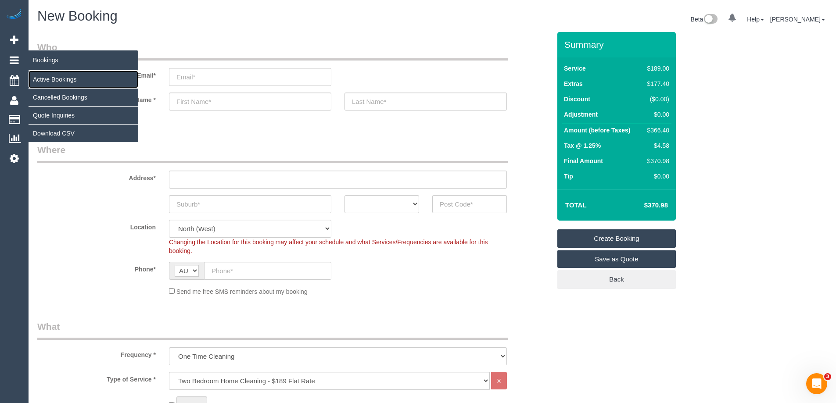
click at [39, 81] on link "Active Bookings" at bounding box center [84, 80] width 110 height 18
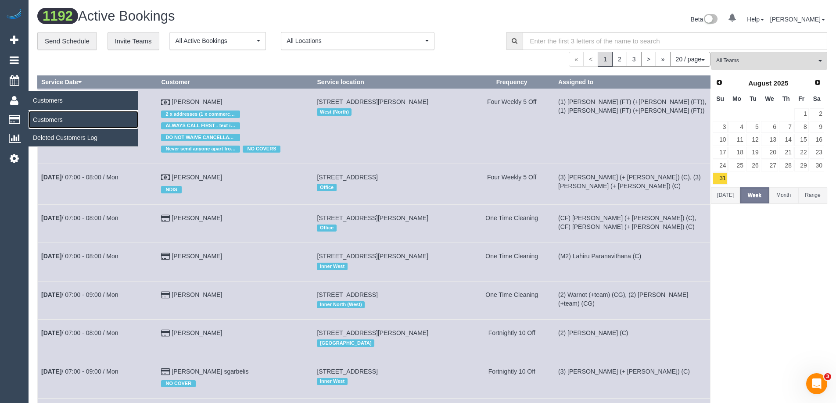
click at [52, 120] on link "Customers" at bounding box center [84, 120] width 110 height 18
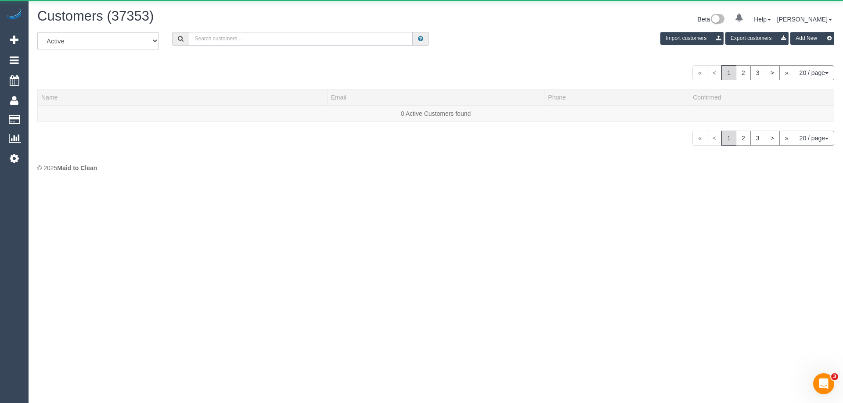
click at [202, 42] on input "text" at bounding box center [301, 39] width 224 height 14
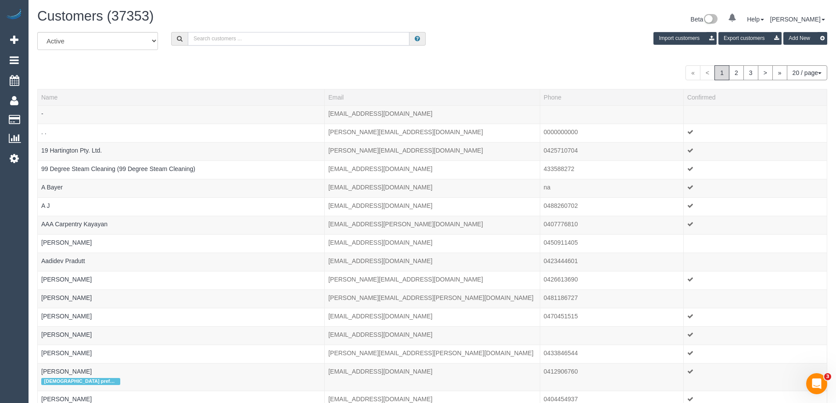
paste input "veronica lamb"
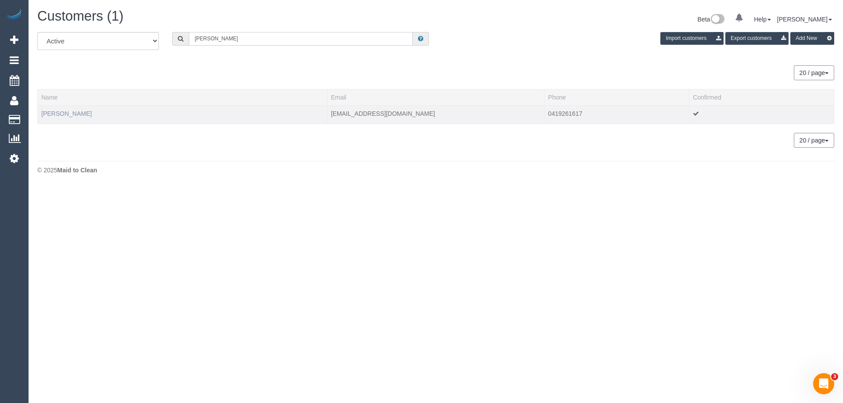
type input "veronica lamb"
click at [65, 111] on link "Veronica Lamb" at bounding box center [66, 113] width 50 height 7
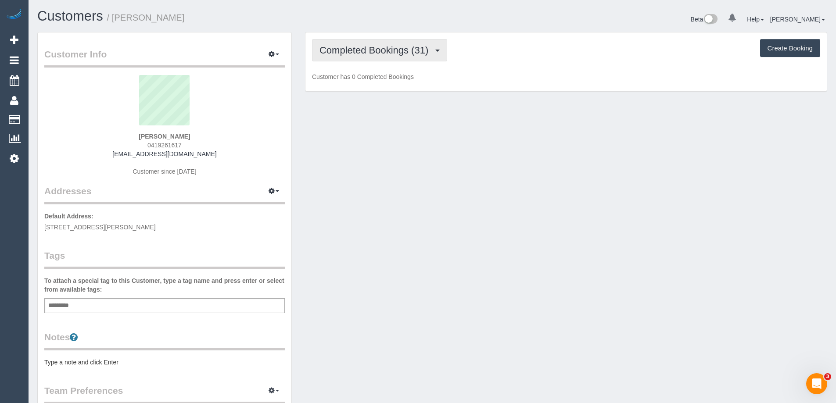
click at [389, 52] on span "Completed Bookings (31)" at bounding box center [376, 50] width 113 height 11
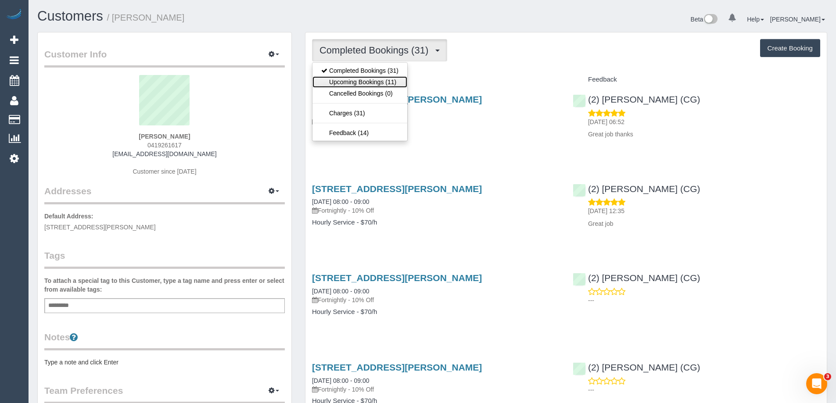
click at [368, 83] on link "Upcoming Bookings (11)" at bounding box center [360, 81] width 95 height 11
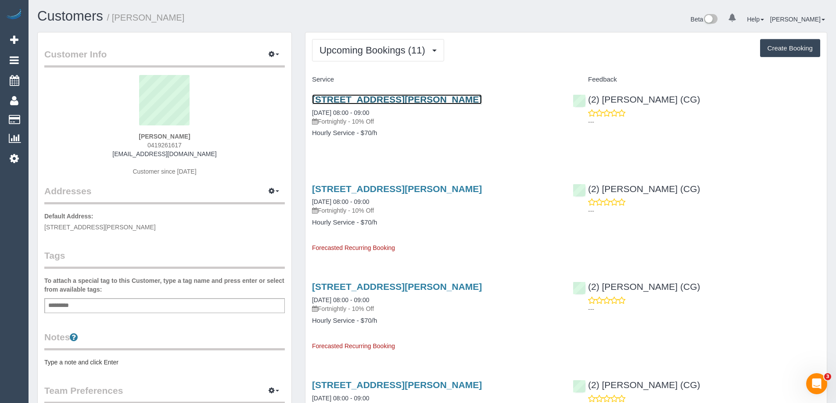
click at [367, 103] on link "8 Clinch Ave, 104b, Preston, VIC 3072" at bounding box center [397, 99] width 170 height 10
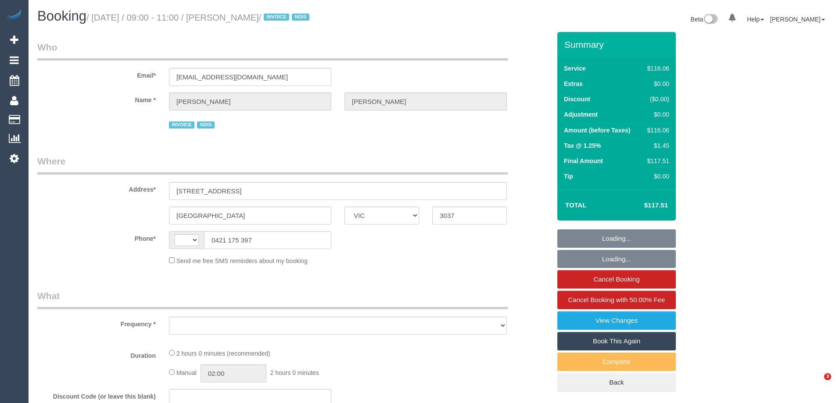
select select "VIC"
select select "string:AU"
select select "object:588"
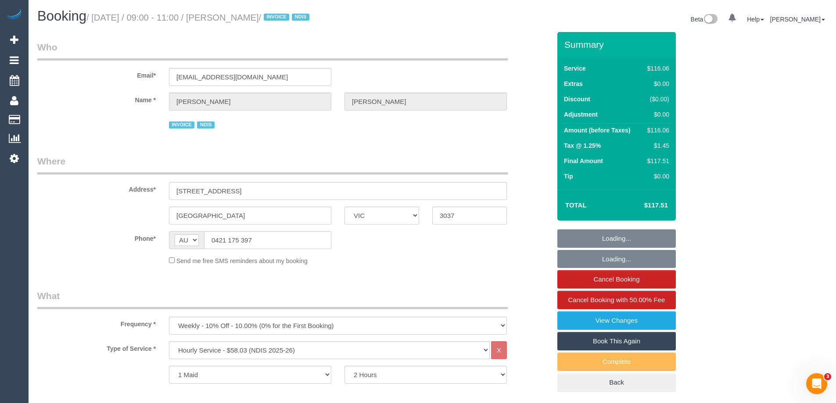
select select "number:29"
select select "number:14"
select select "number:19"
select select "number:25"
select select "number:35"
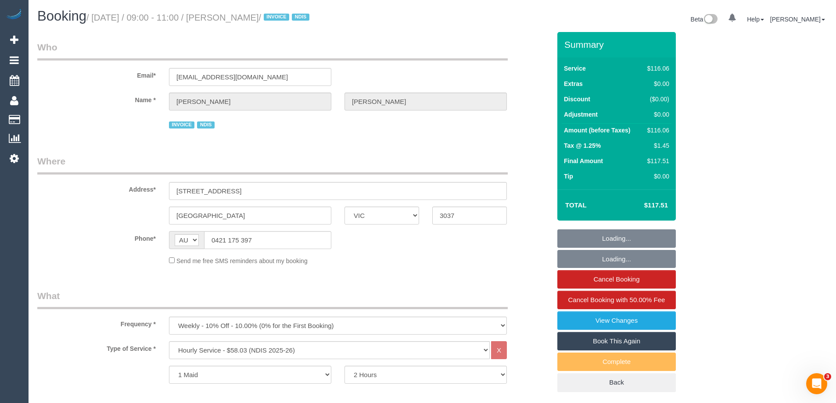
select select "number:11"
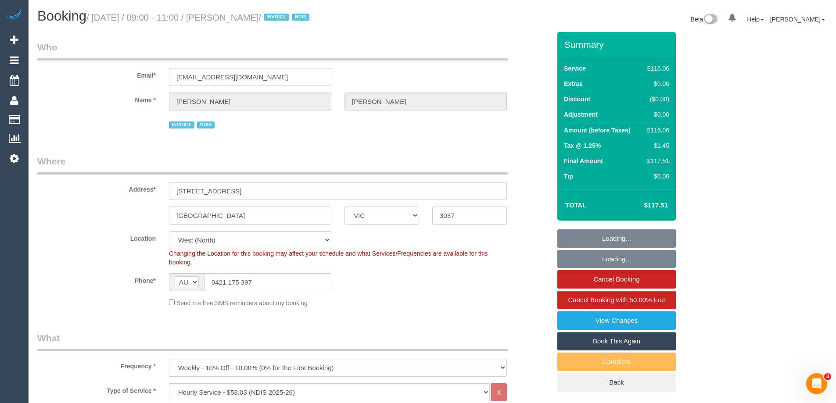
select select "object:1294"
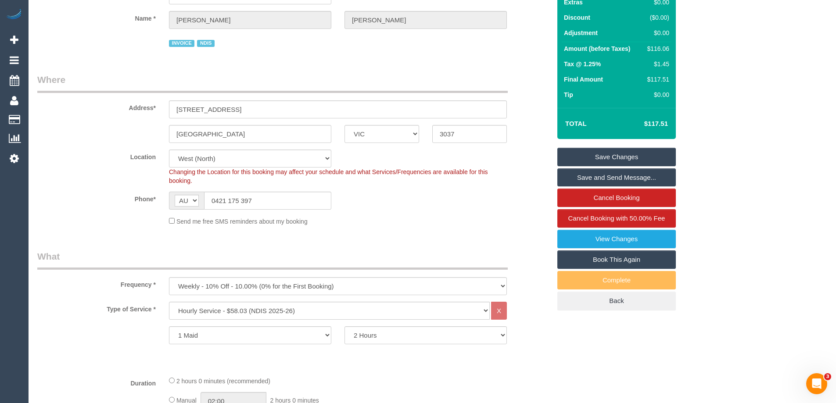
scroll to position [88, 0]
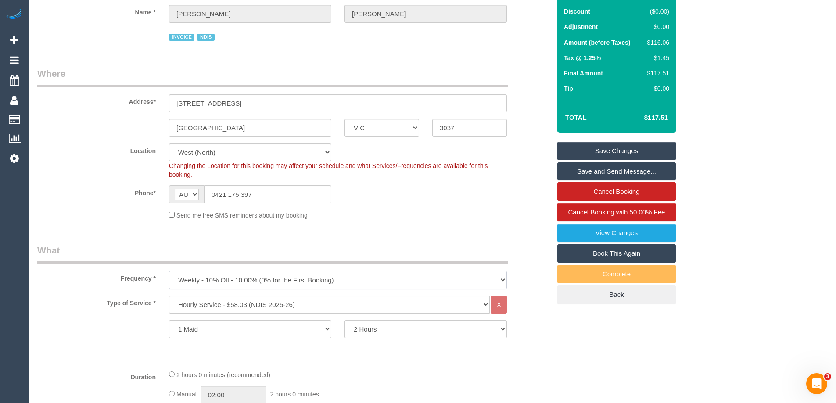
click at [458, 284] on select "One Time Cleaning Weekly - 10% Off - 10.00% (0% for the First Booking) Fortnigh…" at bounding box center [338, 280] width 338 height 18
click at [443, 219] on div "Send me free SMS reminders about my booking" at bounding box center [337, 215] width 351 height 10
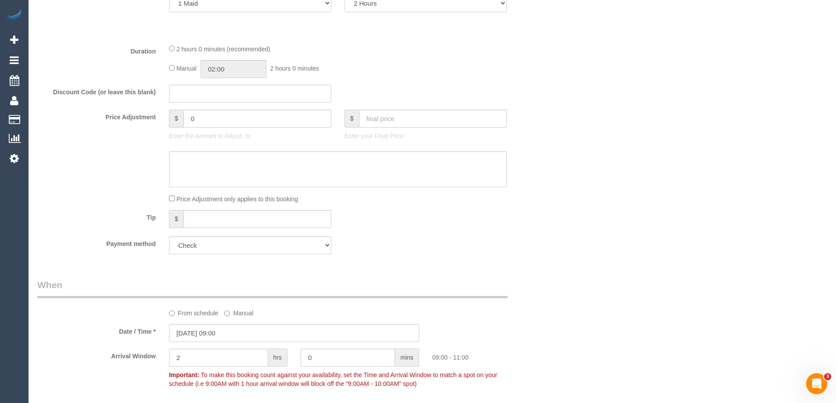
scroll to position [527, 0]
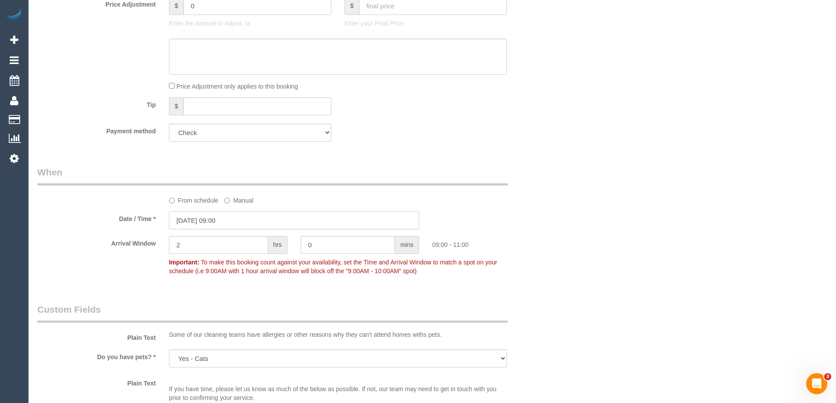
click at [194, 217] on input "04/09/2025 09:00" at bounding box center [294, 221] width 250 height 18
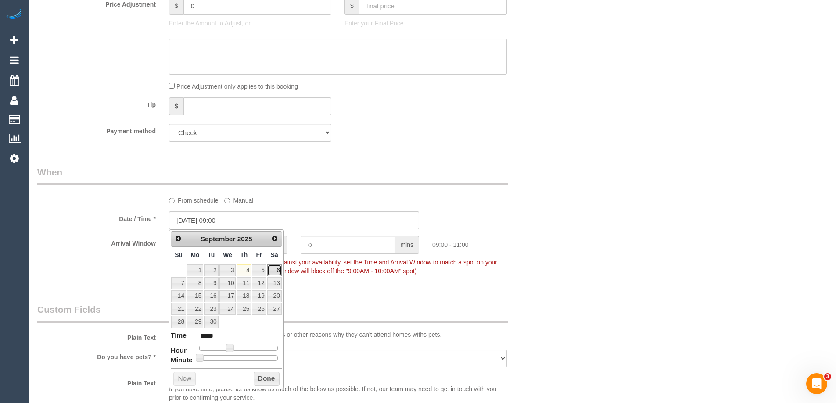
click at [274, 269] on link "6" at bounding box center [274, 271] width 14 height 12
type input "06/09/2025 09:00"
click at [349, 216] on input "06/09/2025 09:00" at bounding box center [294, 221] width 250 height 18
click at [365, 224] on input "06/09/2025 09:00" at bounding box center [294, 221] width 250 height 18
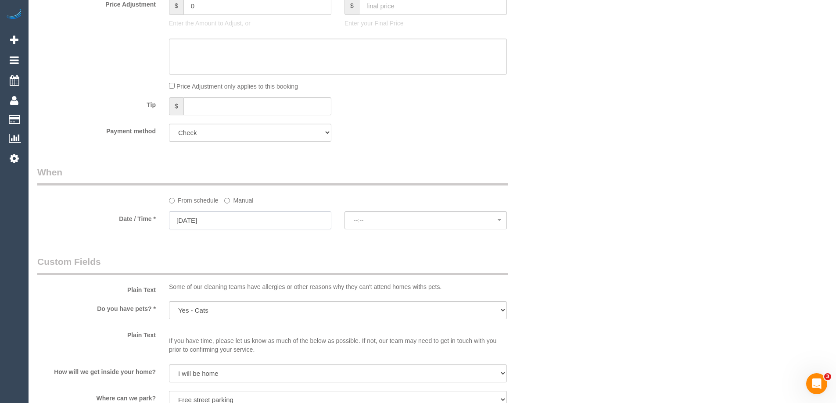
click at [275, 216] on input "06/09/2025" at bounding box center [250, 221] width 162 height 18
select select "spot9"
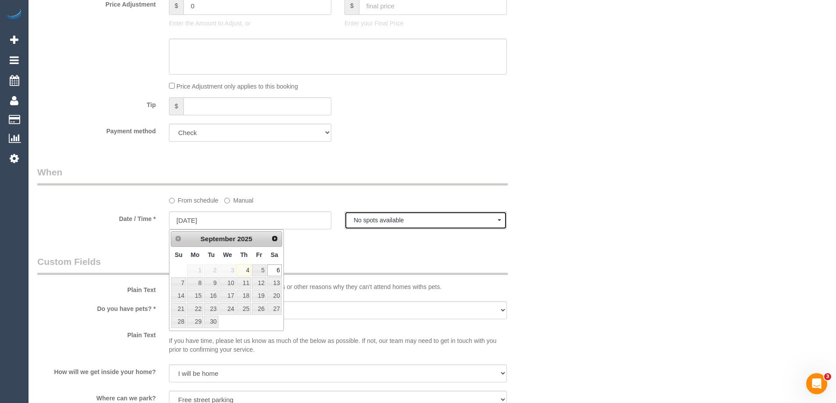
click at [393, 221] on span "No spots available" at bounding box center [426, 220] width 144 height 7
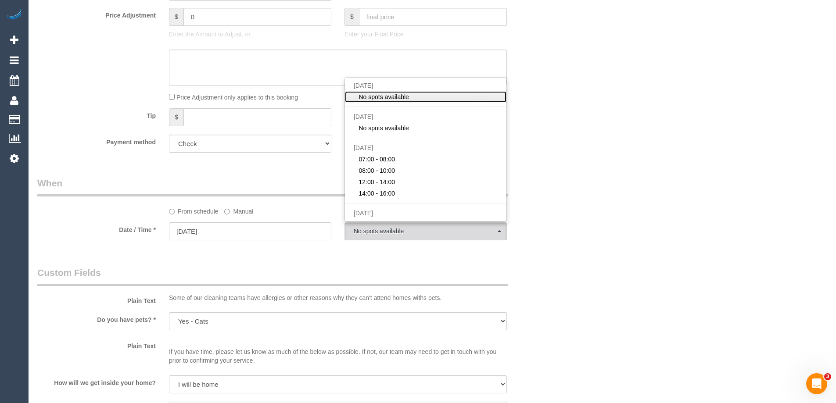
scroll to position [483, 0]
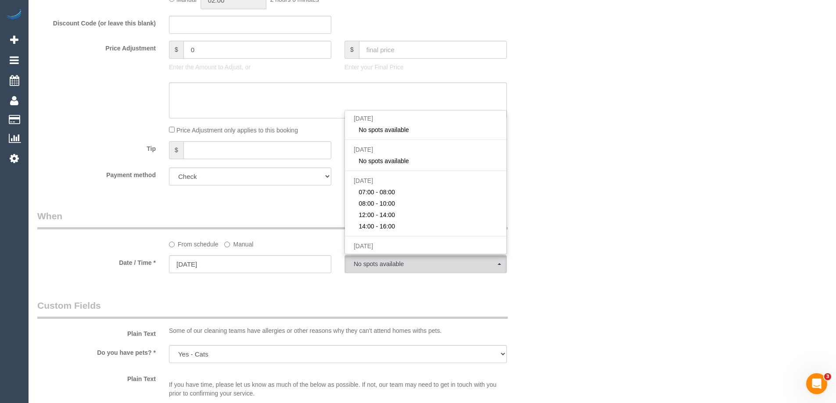
click at [566, 166] on div "Who Email* jdelnegro68@gmail.com Name * Jennifer Delnegro INVOICE NDIS Where Ad…" at bounding box center [432, 311] width 790 height 1524
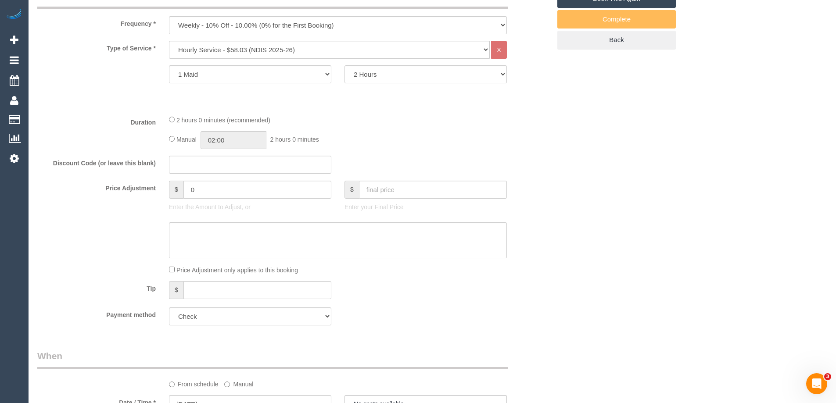
scroll to position [307, 0]
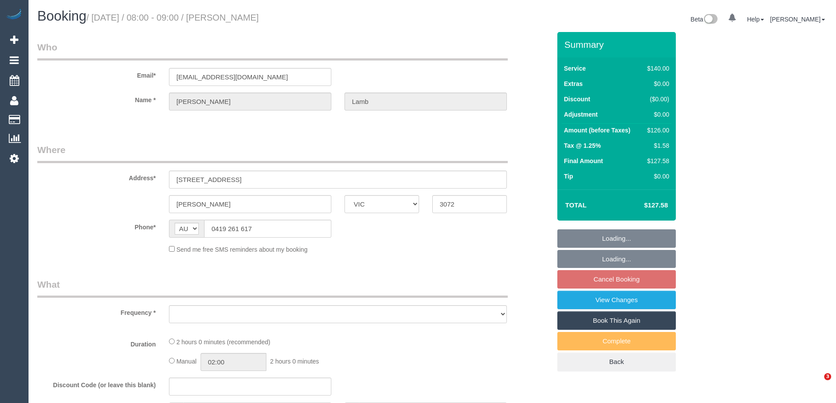
select select "VIC"
select select "object:530"
select select "string:stripe-pm_1PWzkH2GScqysDRViKg2S0Rx"
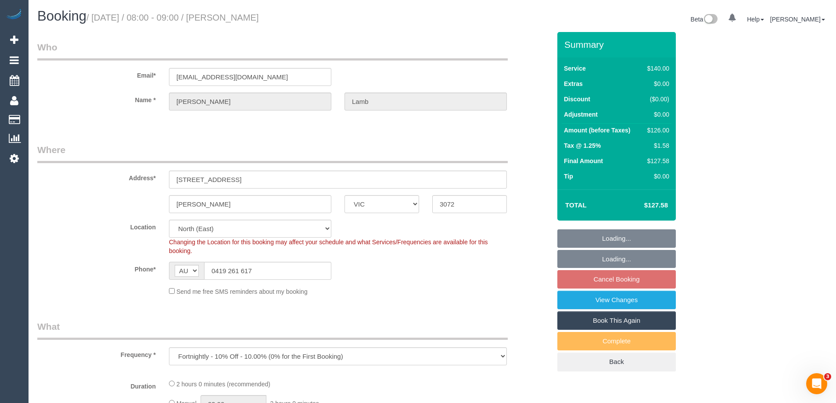
select select "number:28"
select select "number:14"
select select "number:19"
select select "number:36"
select select "number:34"
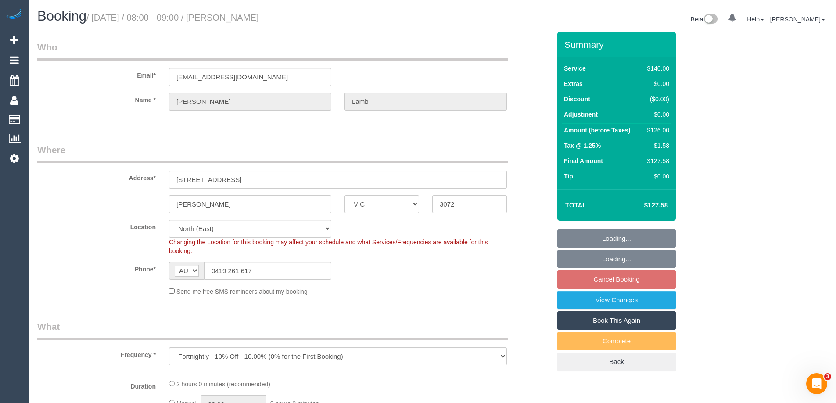
select select "number:11"
select select "object:845"
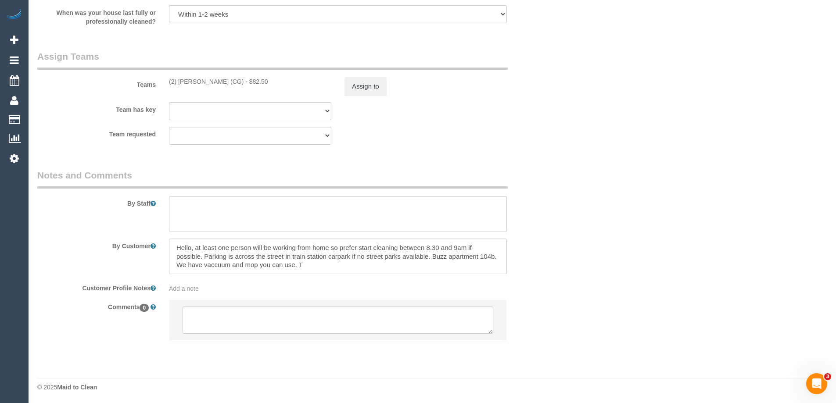
scroll to position [1307, 0]
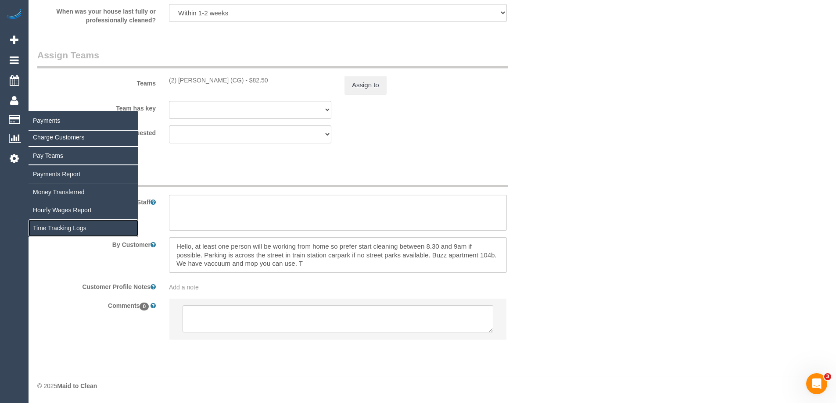
click at [81, 229] on link "Time Tracking Logs" at bounding box center [84, 229] width 110 height 18
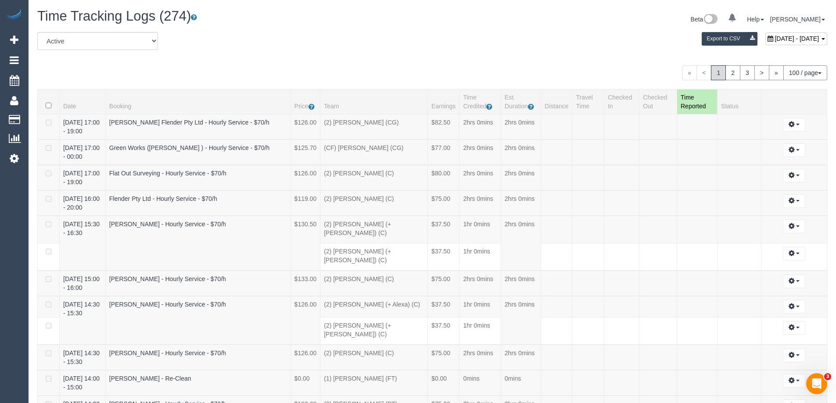
click at [768, 39] on icon at bounding box center [771, 39] width 6 height 6
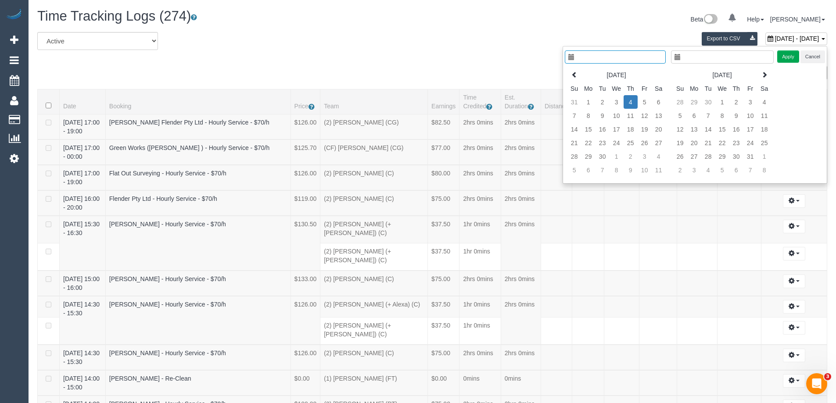
type input "**********"
click at [618, 103] on td "3" at bounding box center [617, 102] width 14 height 14
type input "**********"
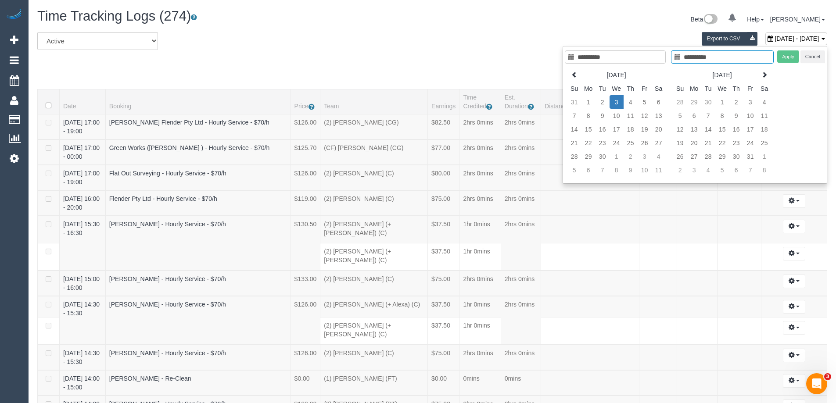
scroll to position [1873, 0]
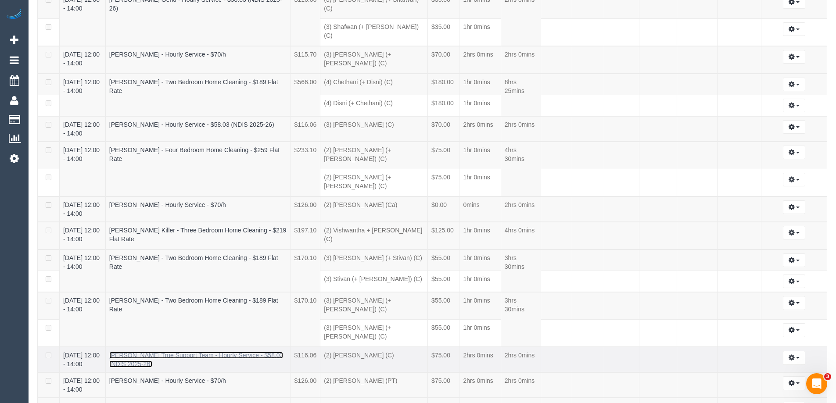
click at [169, 352] on link "Michael Camakaris True Support Team - Hourly Service - $58.03 (NDIS 2025-26)" at bounding box center [196, 360] width 174 height 16
click at [791, 355] on icon "button" at bounding box center [792, 357] width 6 height 5
click at [770, 369] on link "Edit" at bounding box center [770, 374] width 69 height 11
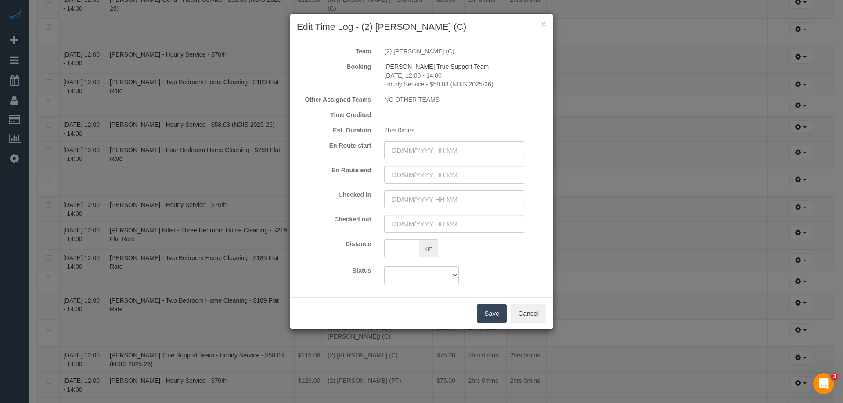
click at [548, 23] on div "× Edit Time Log - (2) Joshua Russell (C)" at bounding box center [421, 27] width 263 height 27
click at [542, 24] on button "×" at bounding box center [543, 23] width 5 height 9
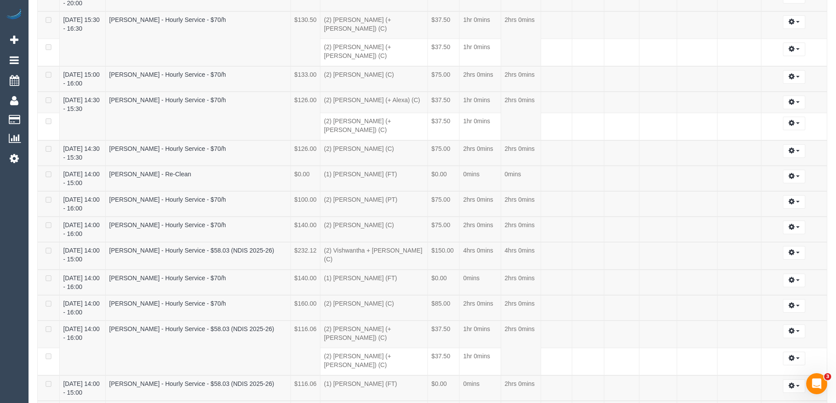
scroll to position [0, 0]
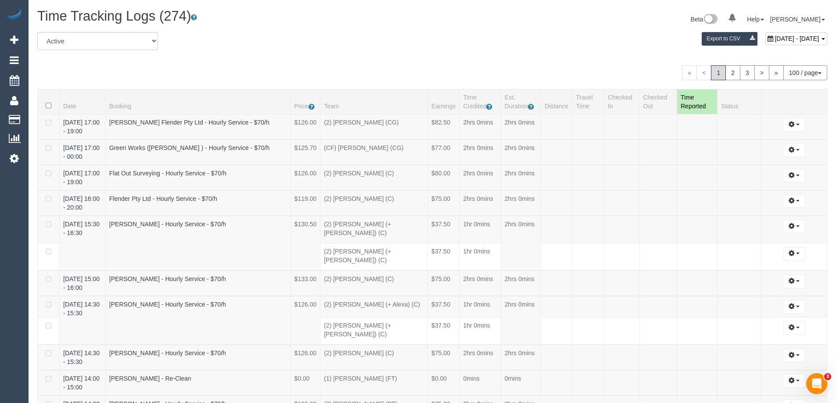
click at [775, 36] on span "September 04, 2025 - September 04, 2025" at bounding box center [797, 38] width 44 height 7
type input "**********"
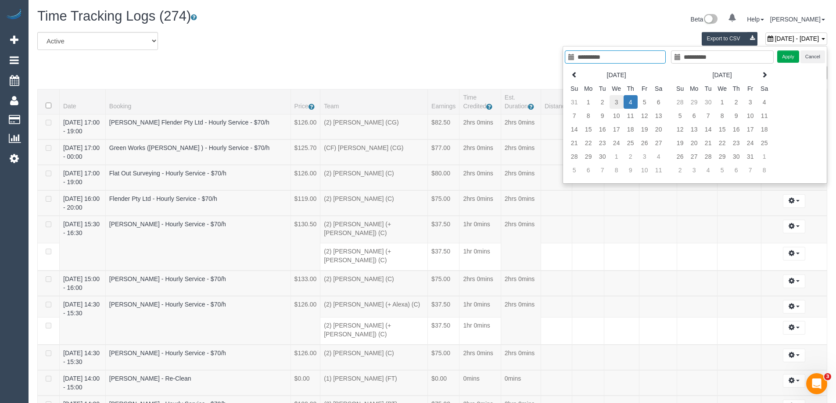
type input "**********"
click at [616, 104] on td "3" at bounding box center [617, 102] width 14 height 14
type input "**********"
click at [616, 104] on td "3" at bounding box center [617, 102] width 14 height 14
click at [791, 54] on button "Apply" at bounding box center [789, 56] width 22 height 13
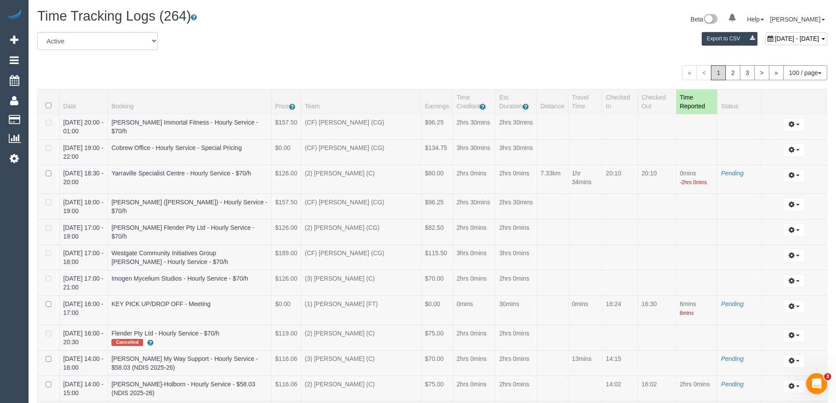
scroll to position [782, 0]
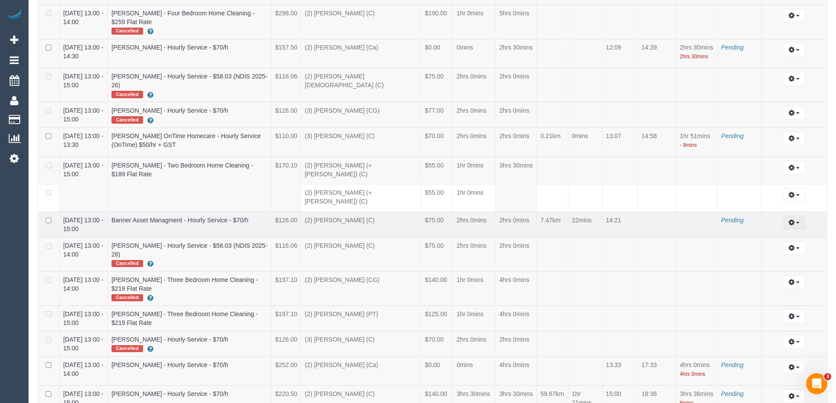
click at [795, 220] on icon "button" at bounding box center [792, 222] width 6 height 5
click at [755, 233] on link "Edit" at bounding box center [770, 238] width 69 height 11
select select "draft"
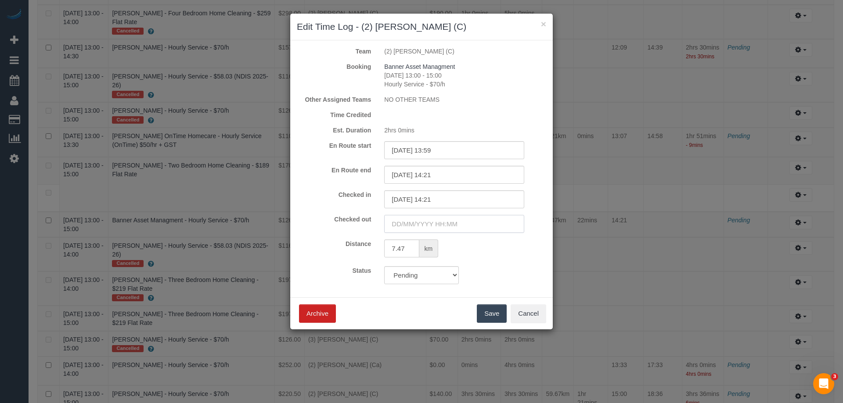
click at [398, 224] on input "text" at bounding box center [454, 224] width 140 height 18
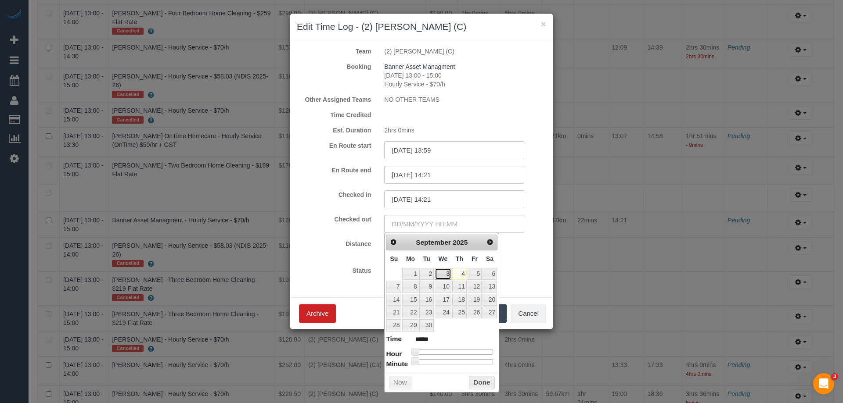
click at [445, 271] on link "3" at bounding box center [443, 274] width 17 height 12
type input "03/09/2025 00:00"
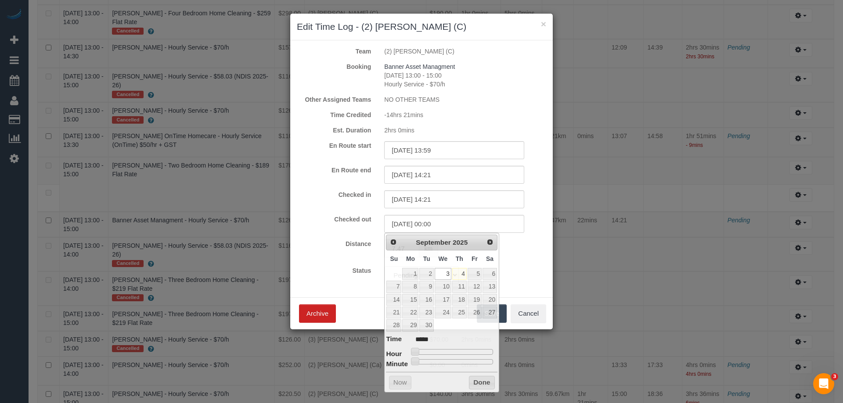
click at [540, 25] on h3 "Edit Time Log - (2) Joshua Russell (C)" at bounding box center [421, 26] width 249 height 13
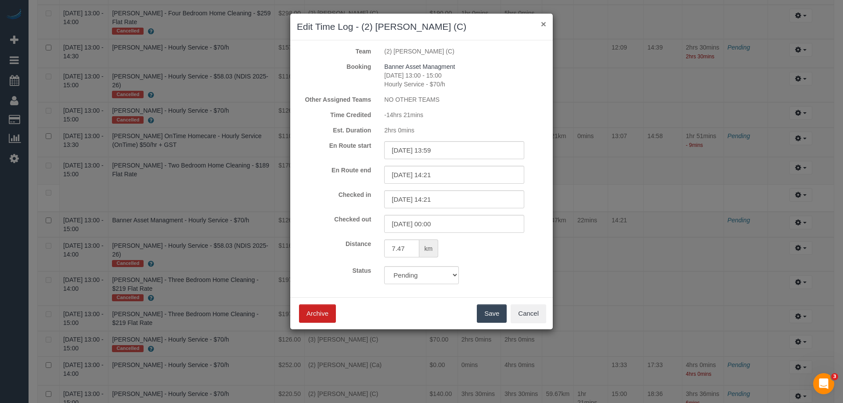
click at [543, 20] on button "×" at bounding box center [543, 23] width 5 height 9
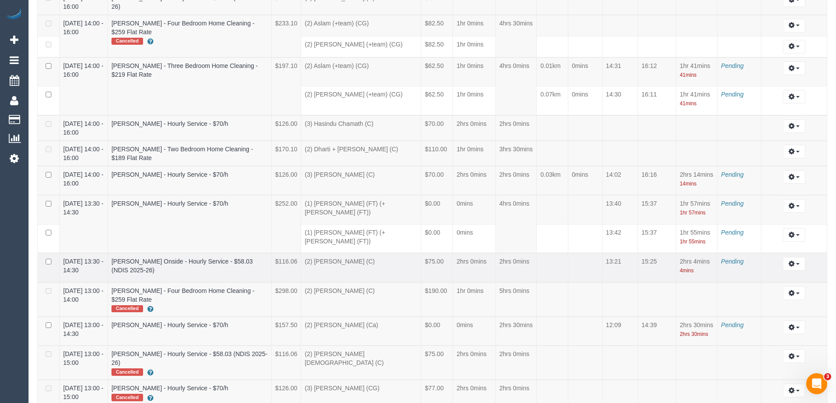
scroll to position [431, 0]
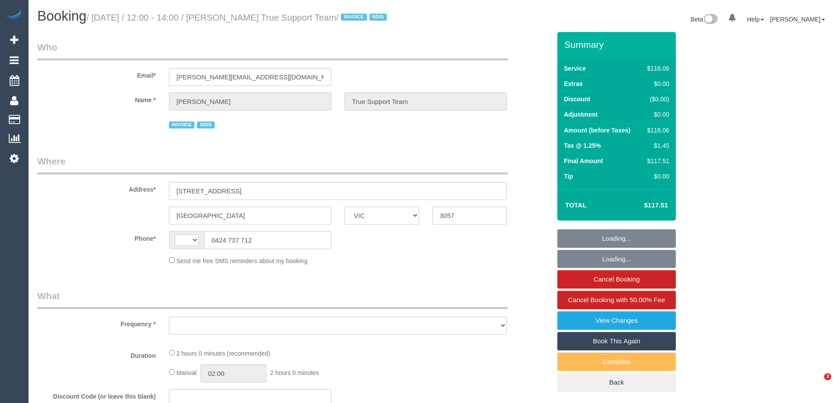
select select "VIC"
select select "string:AU"
select select "object:529"
select select "number:29"
select select "number:14"
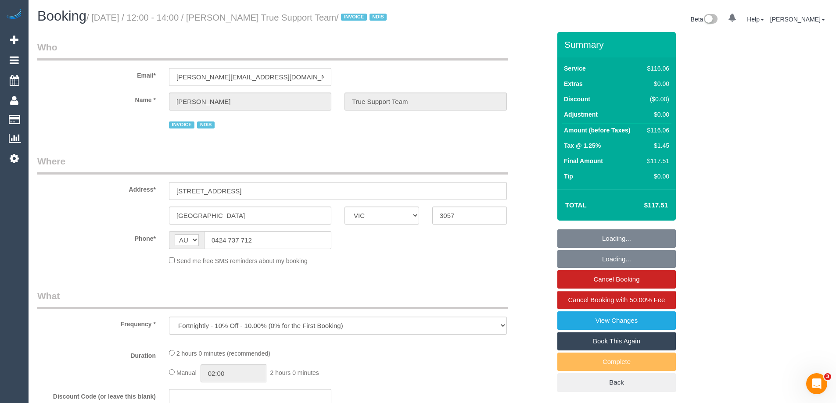
select select "number:19"
select select "number:25"
select select "number:33"
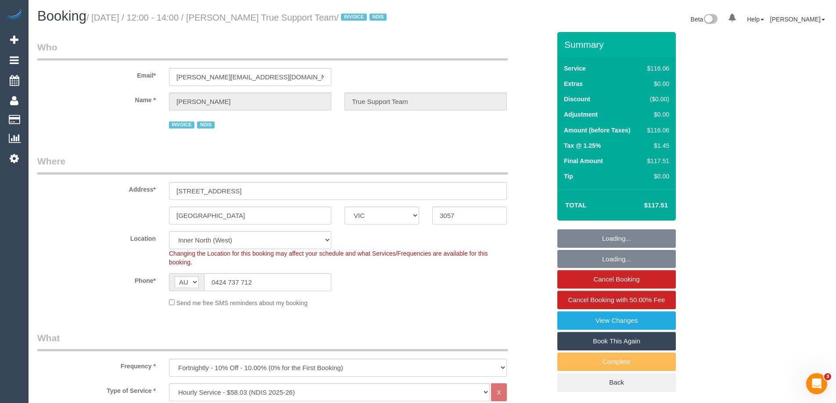
select select "object:741"
select select "spot1"
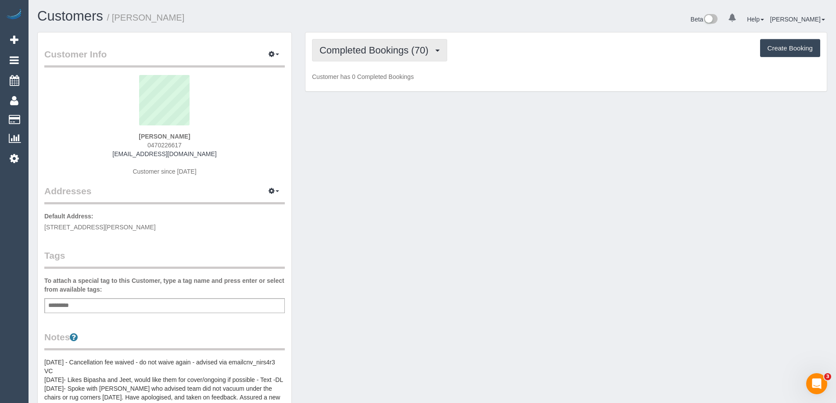
click at [412, 53] on span "Completed Bookings (70)" at bounding box center [376, 50] width 113 height 11
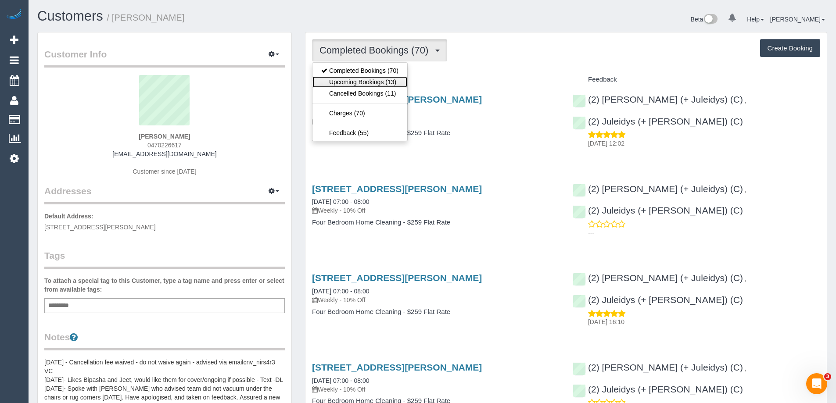
click at [363, 84] on link "Upcoming Bookings (13)" at bounding box center [360, 81] width 95 height 11
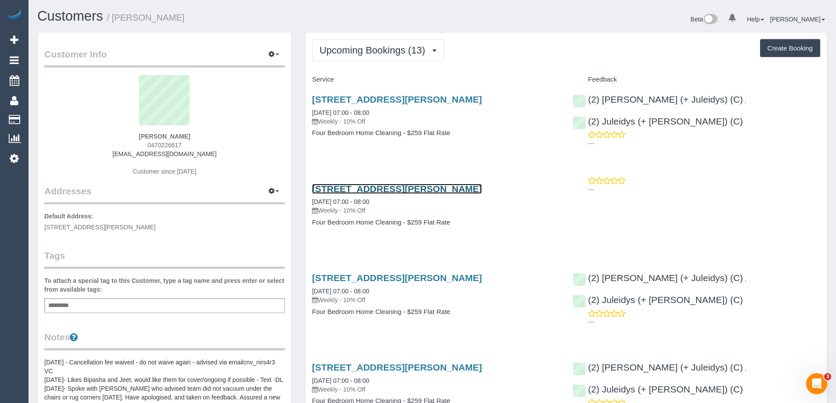
click at [411, 191] on link "[STREET_ADDRESS][PERSON_NAME]" at bounding box center [397, 189] width 170 height 10
click at [12, 158] on icon at bounding box center [14, 158] width 9 height 11
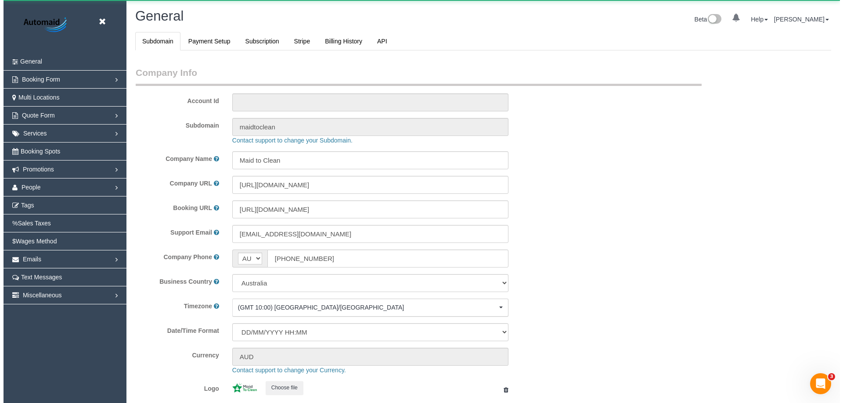
scroll to position [1989, 836]
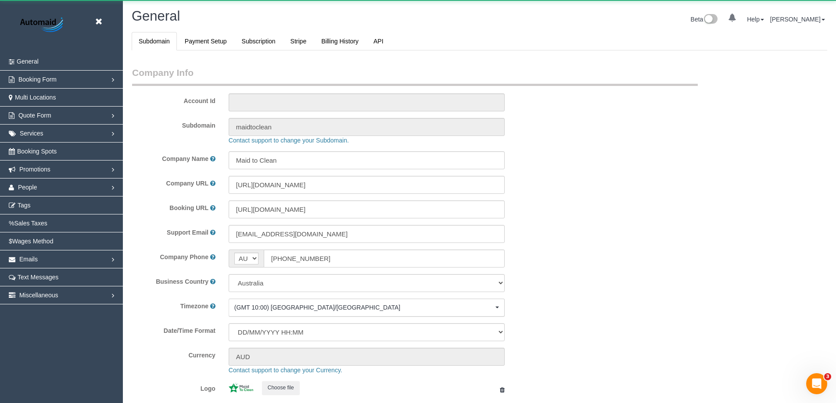
select select "1"
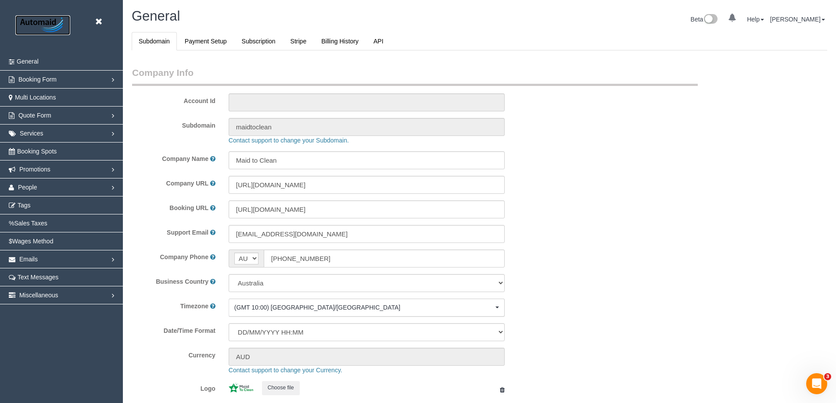
click at [47, 22] on img at bounding box center [42, 25] width 55 height 20
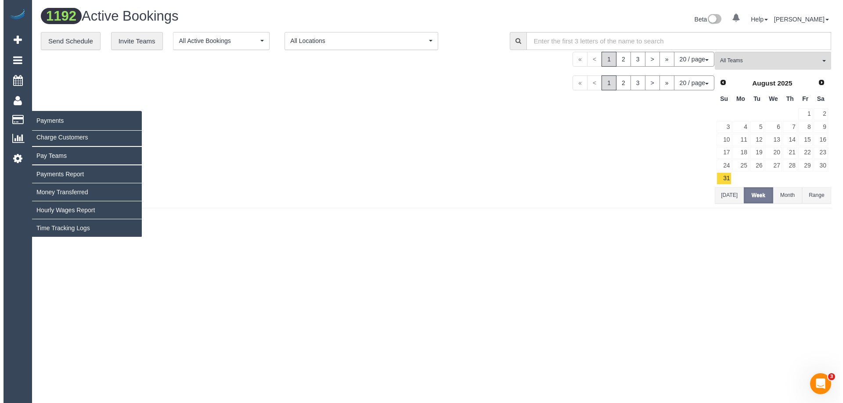
scroll to position [998, 836]
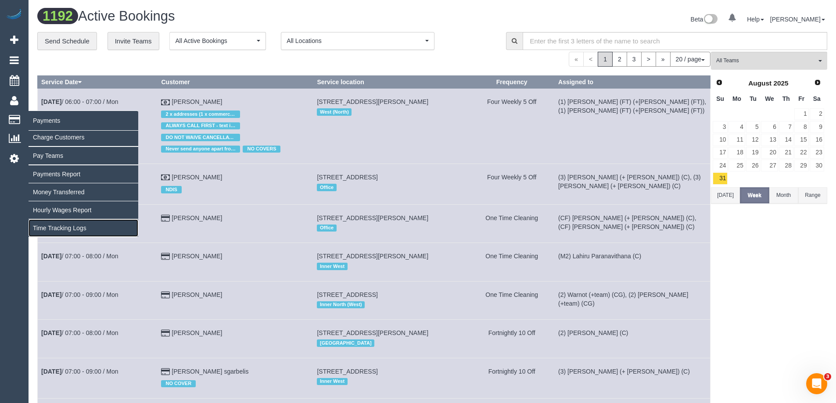
click at [61, 228] on link "Time Tracking Logs" at bounding box center [84, 229] width 110 height 18
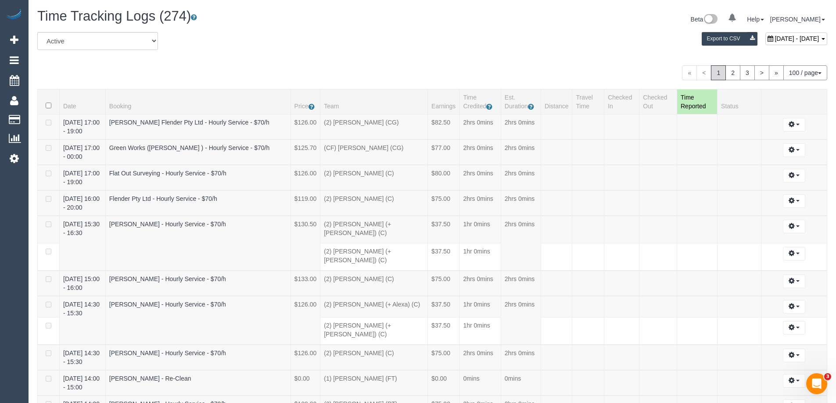
scroll to position [3216, 836]
click at [766, 40] on div "September 04, 2025 - September 04, 2025" at bounding box center [797, 38] width 62 height 13
type input "**********"
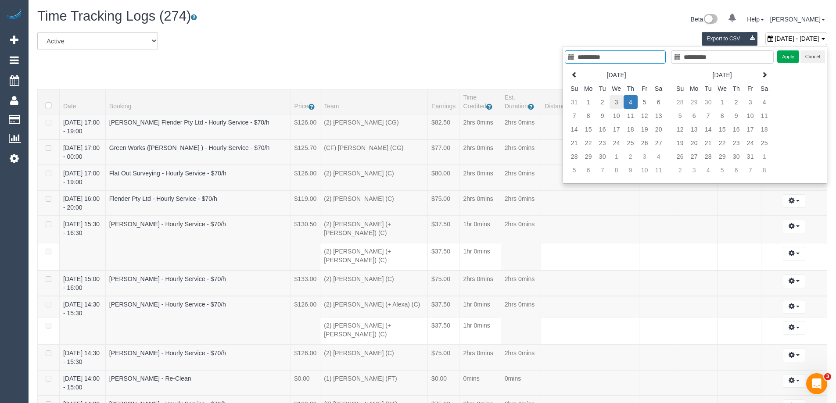
type input "**********"
click at [614, 101] on td "3" at bounding box center [617, 102] width 14 height 14
type input "**********"
click at [614, 102] on td "3" at bounding box center [617, 102] width 14 height 14
type input "**********"
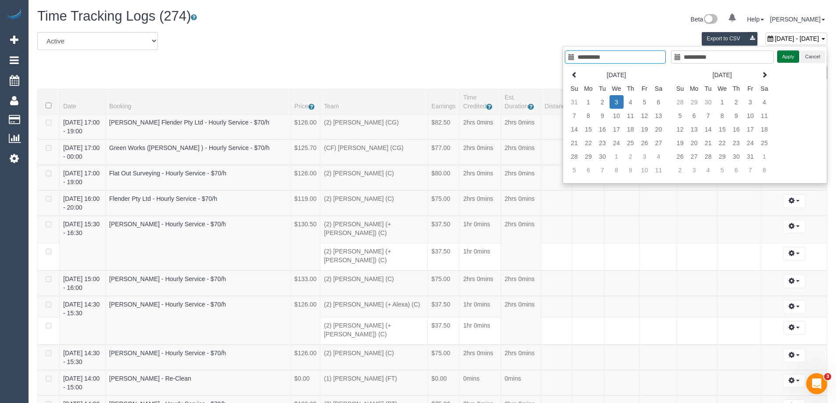
click at [785, 56] on button "Apply" at bounding box center [789, 56] width 22 height 13
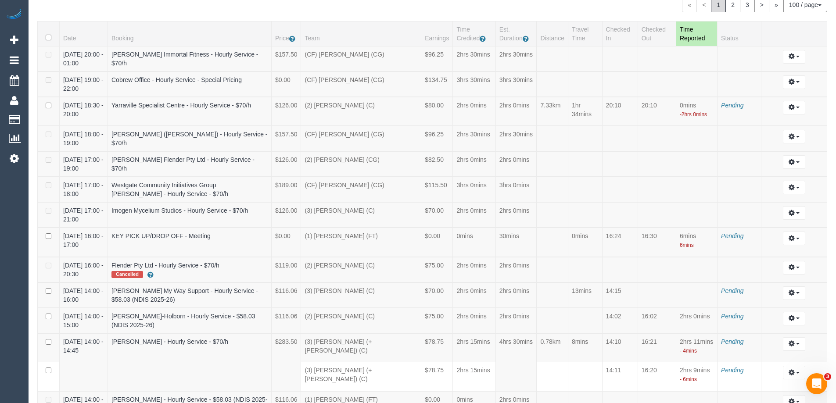
scroll to position [0, 0]
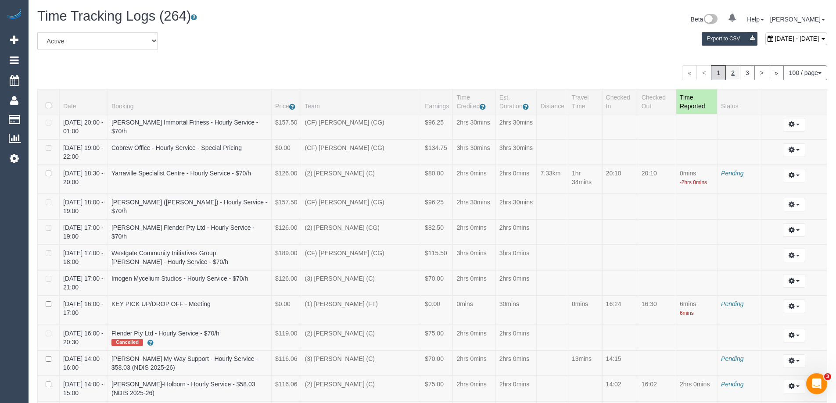
click at [730, 74] on link "2" at bounding box center [733, 72] width 15 height 15
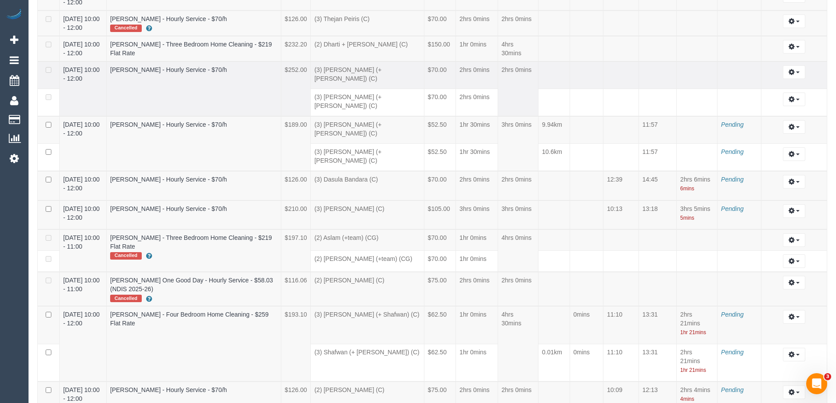
scroll to position [2118, 0]
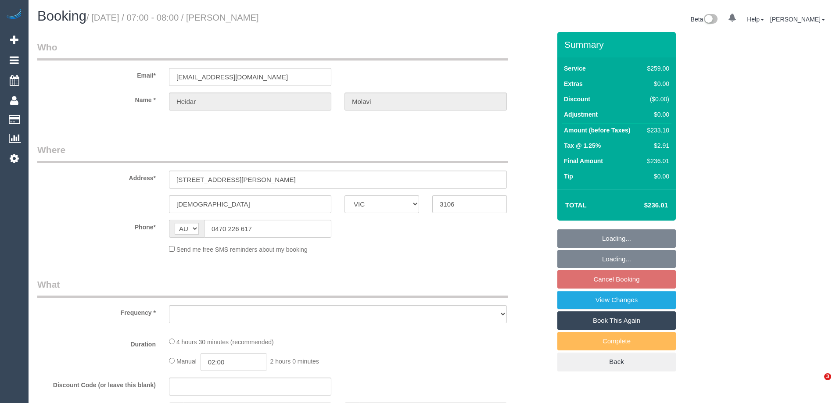
select select "VIC"
select select "string:stripe-pm_1Oions2GScqysDRVzMFMSqp7"
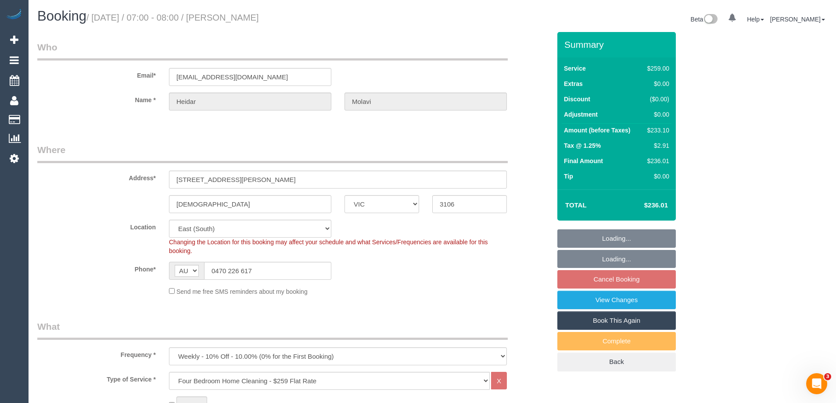
select select "object:650"
select select "number:27"
select select "number:14"
select select "number:19"
select select "number:24"
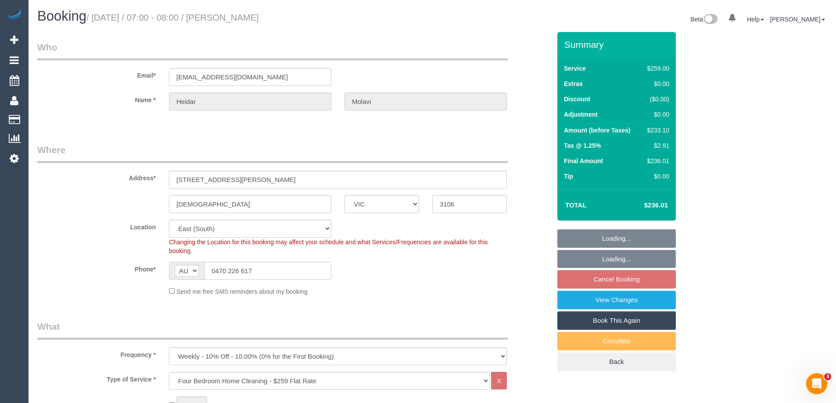
select select "number:35"
select select "spot1"
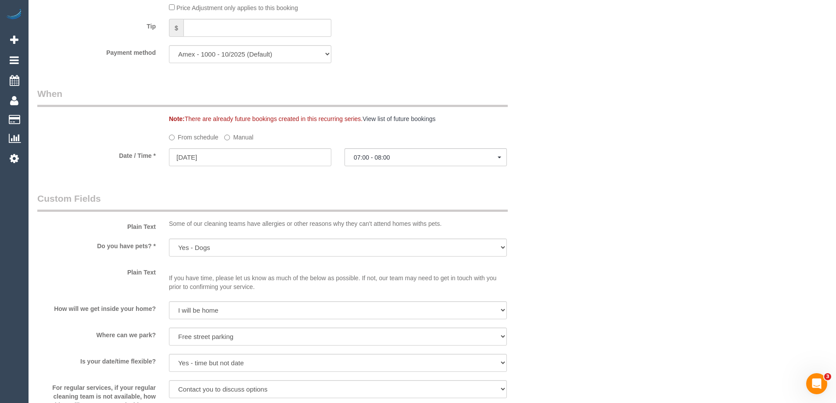
scroll to position [859, 0]
